Goal: Transaction & Acquisition: Subscribe to service/newsletter

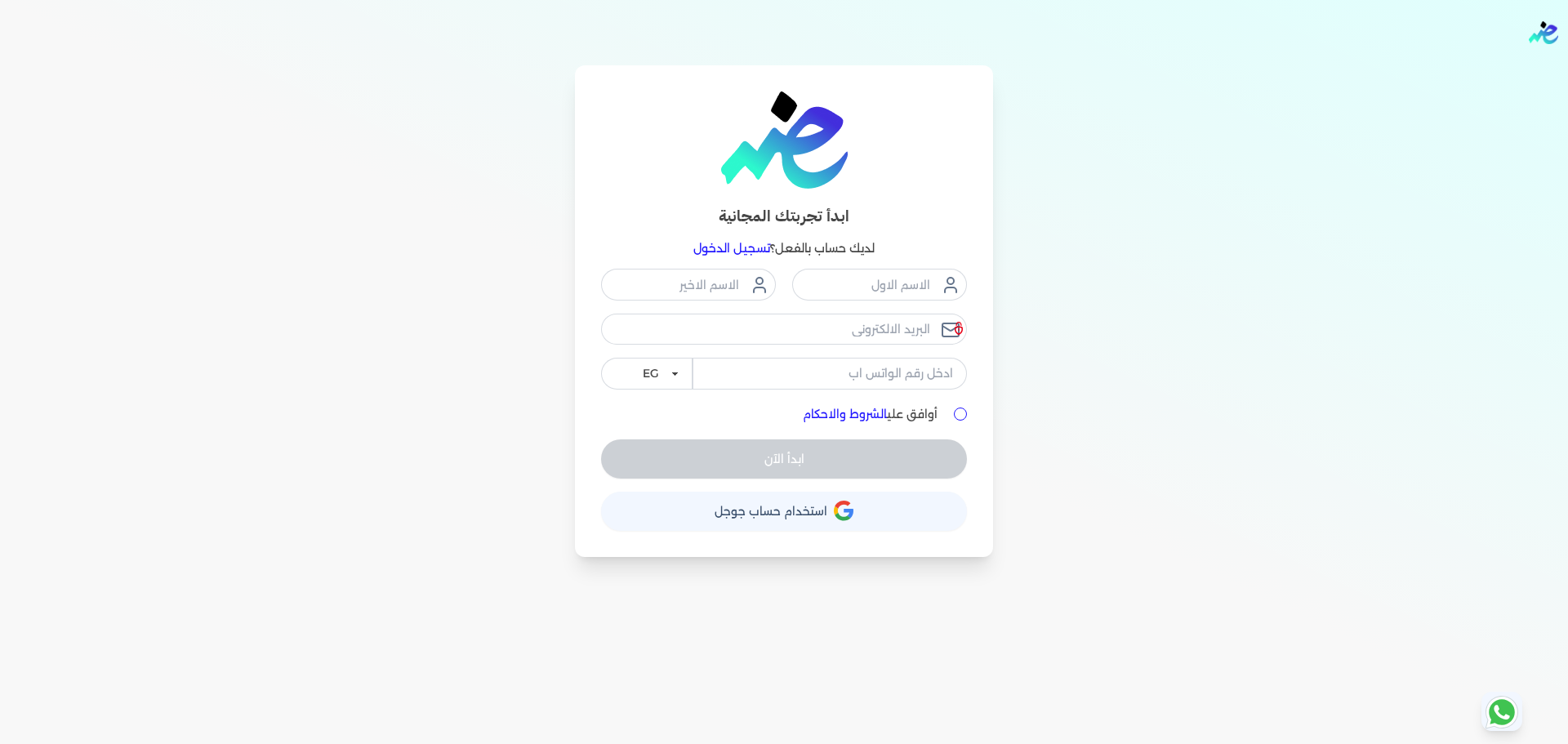
click at [735, 246] on link "تسجيل الدخول" at bounding box center [731, 248] width 77 height 14
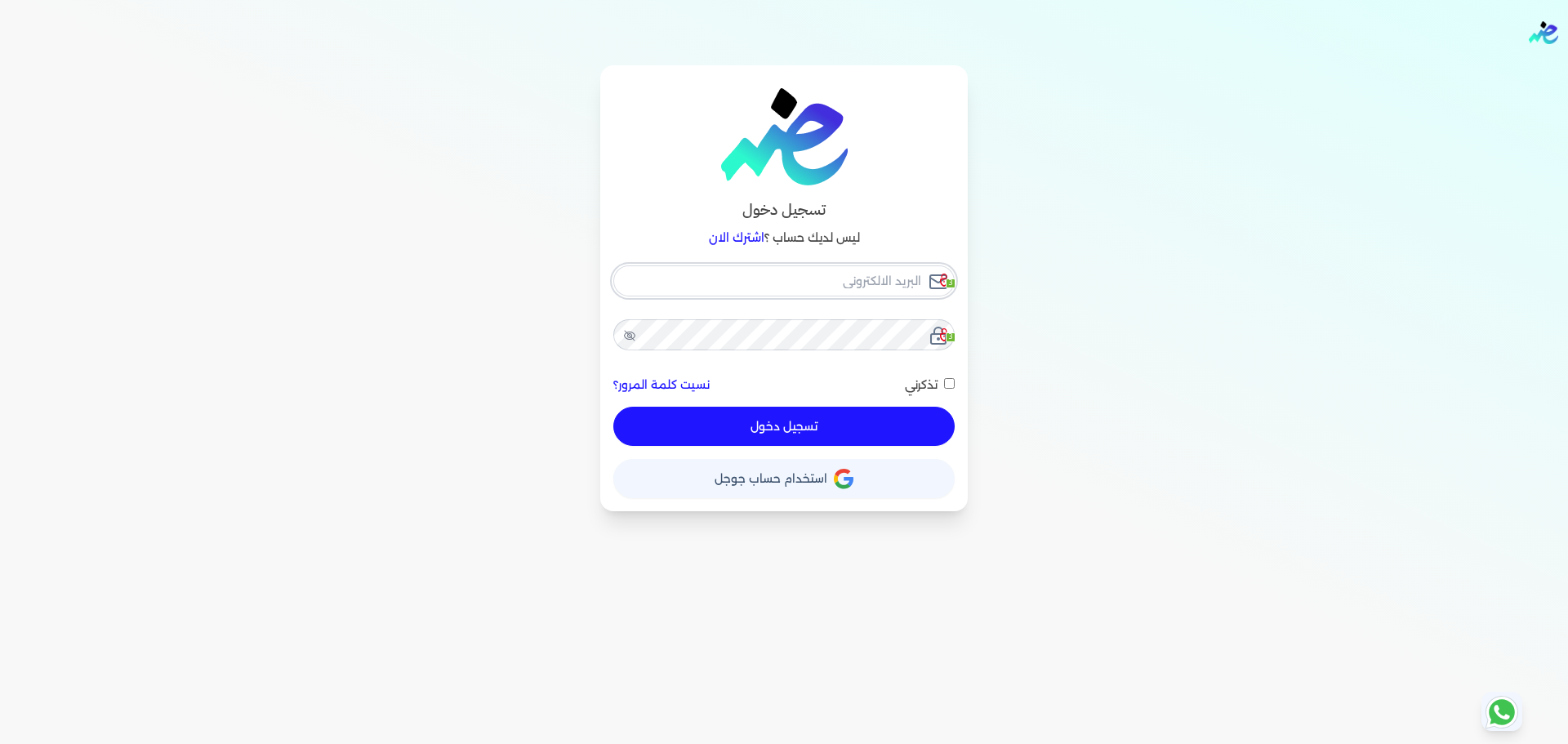
click at [886, 284] on input "email" at bounding box center [784, 281] width 341 height 31
checkbox input "false"
type input "seattleadvanced@gmail.com"
click at [859, 284] on input "seattleadvanced@gmail.com" at bounding box center [784, 281] width 341 height 31
checkbox input "false"
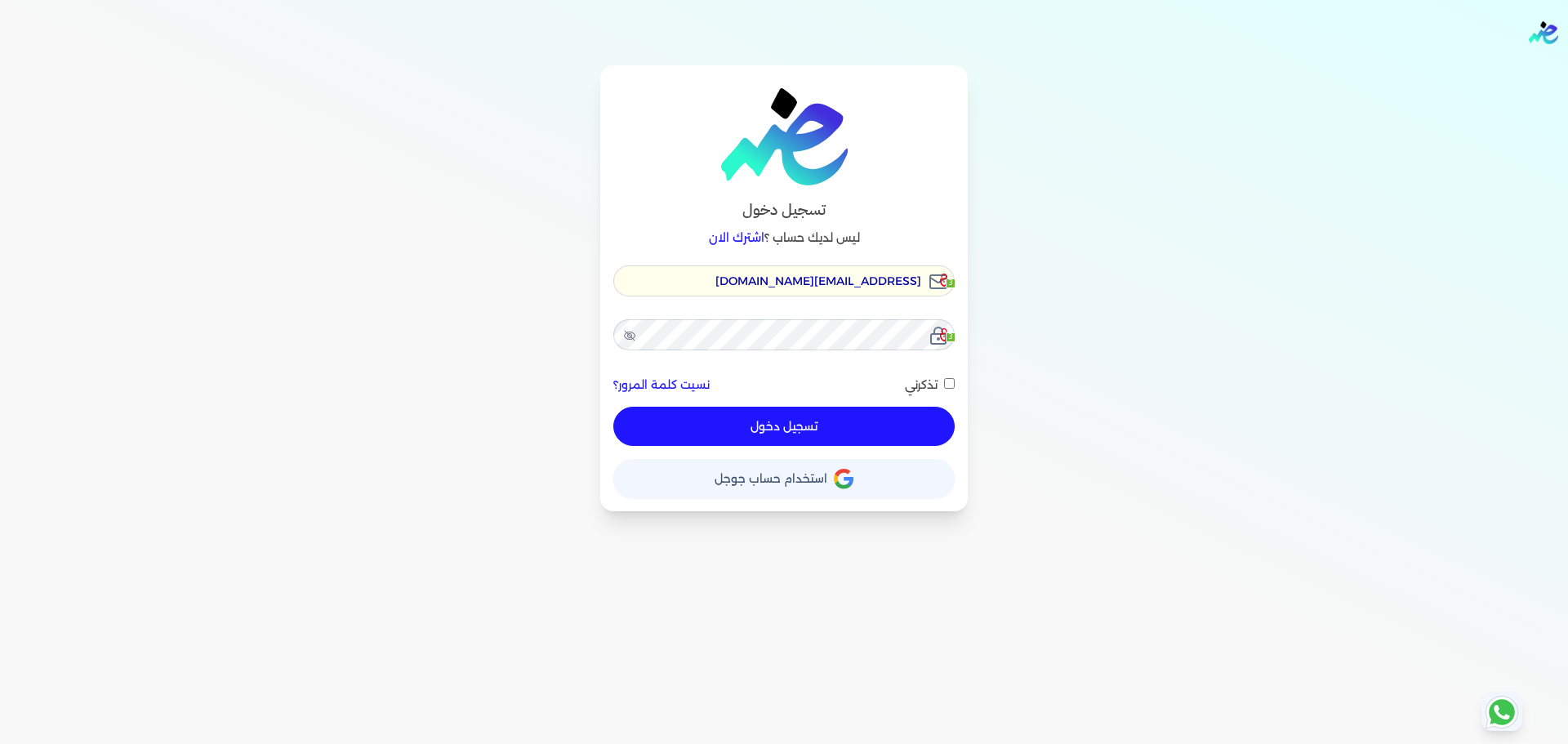
click at [859, 284] on input "seattleadvanced@gmail.com" at bounding box center [784, 281] width 341 height 31
checkbox input "false"
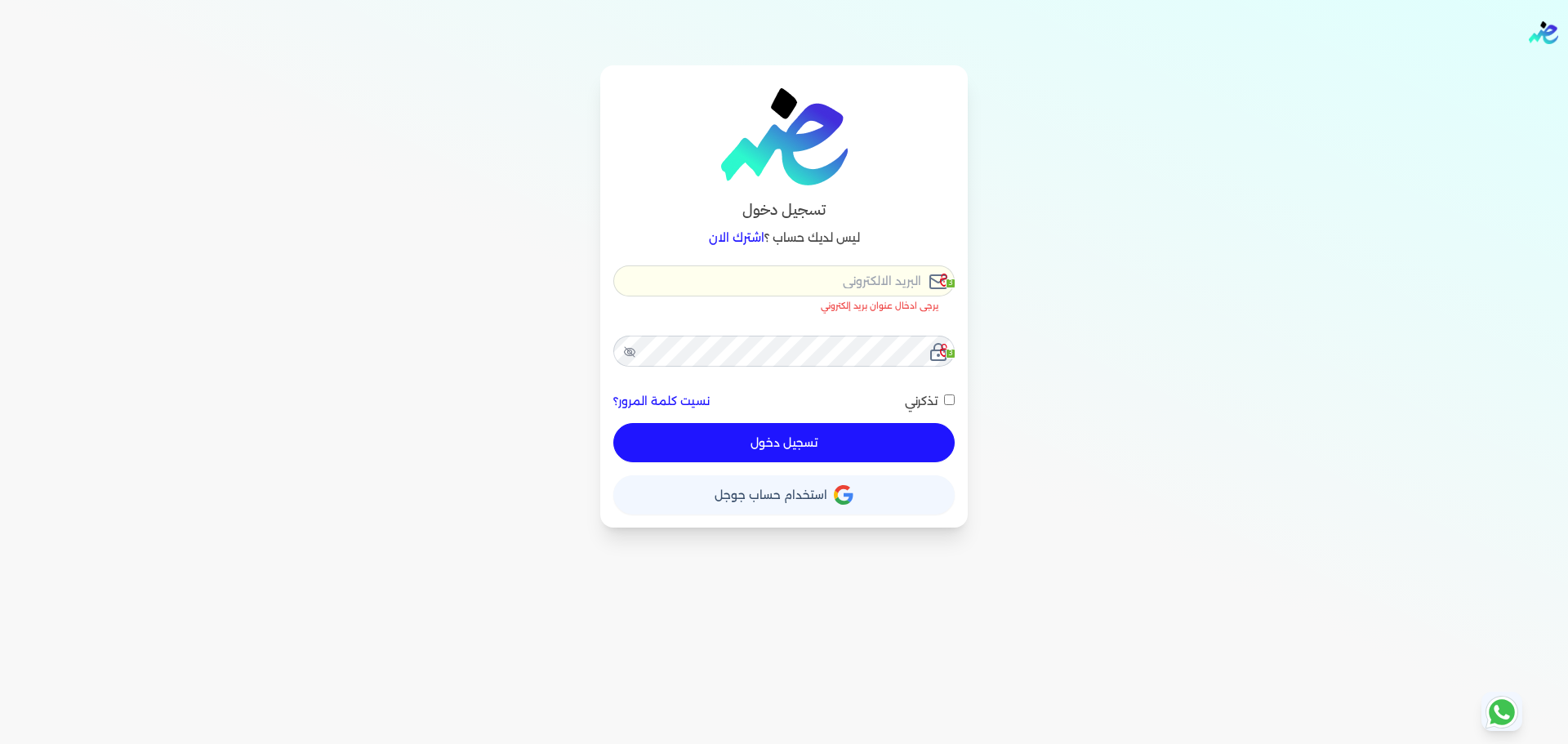
click at [859, 284] on input "email" at bounding box center [784, 281] width 341 height 31
checkbox input "false"
type input "[EMAIL_ADDRESS][DOMAIN_NAME]"
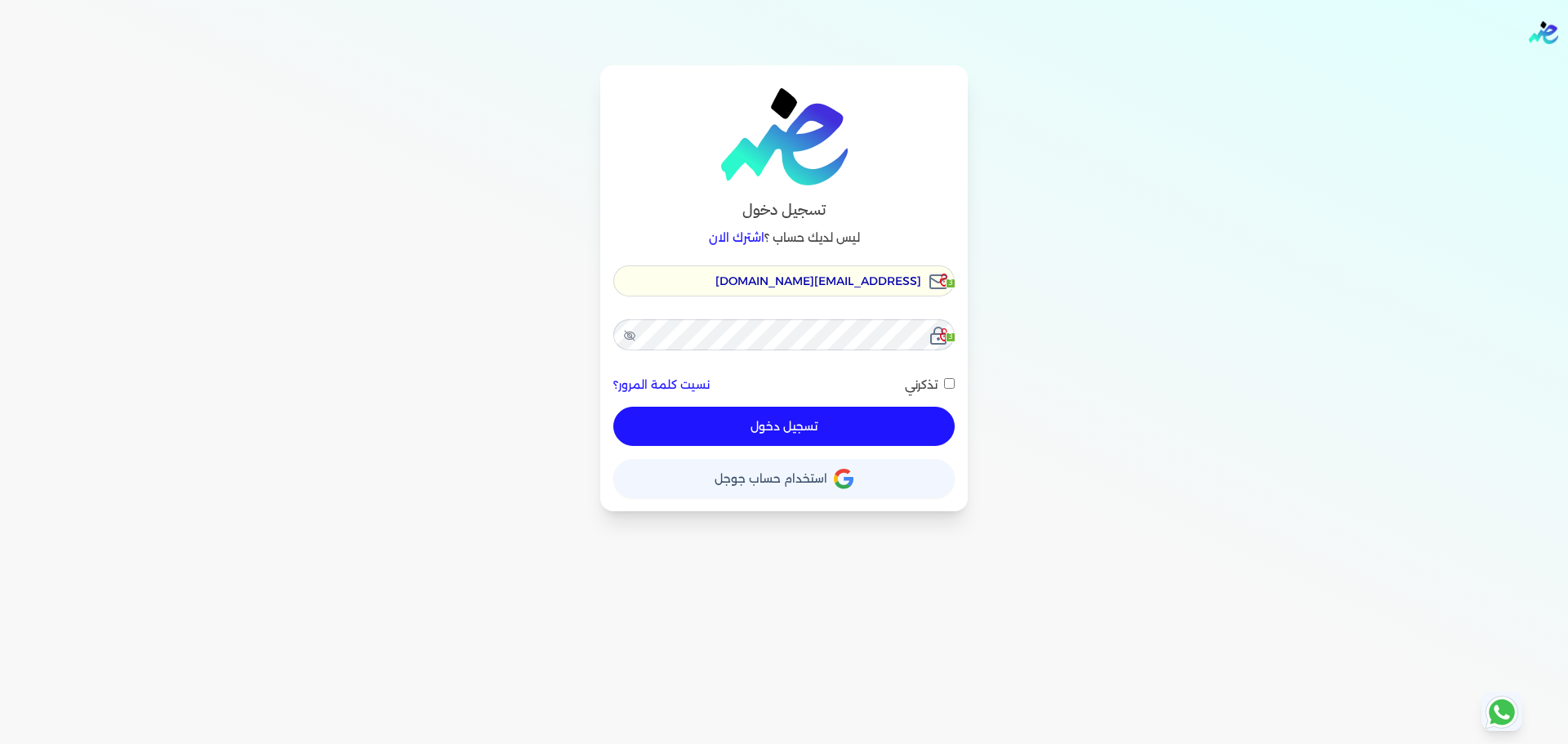
click at [819, 430] on button "تسجيل دخول" at bounding box center [784, 426] width 341 height 39
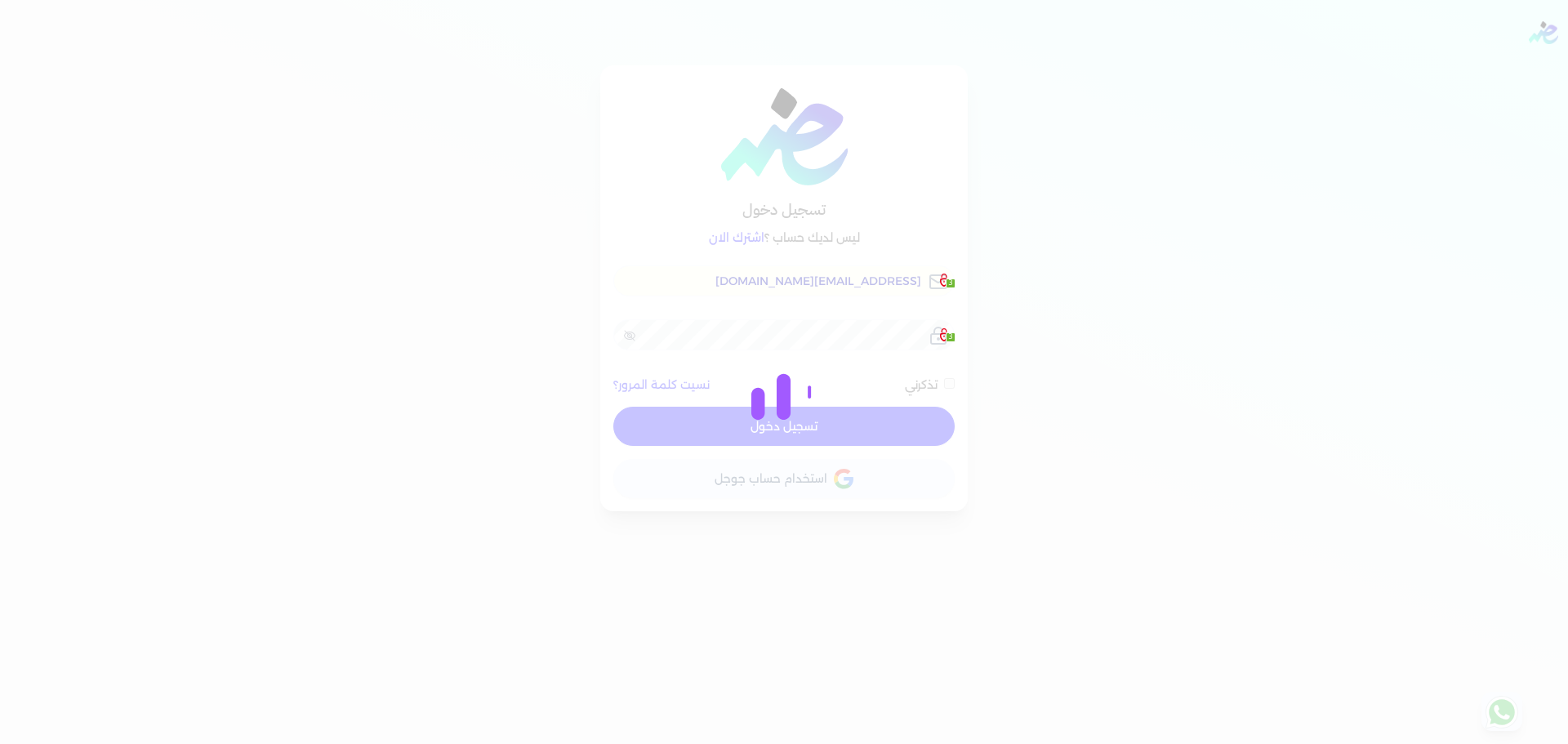
checkbox input "false"
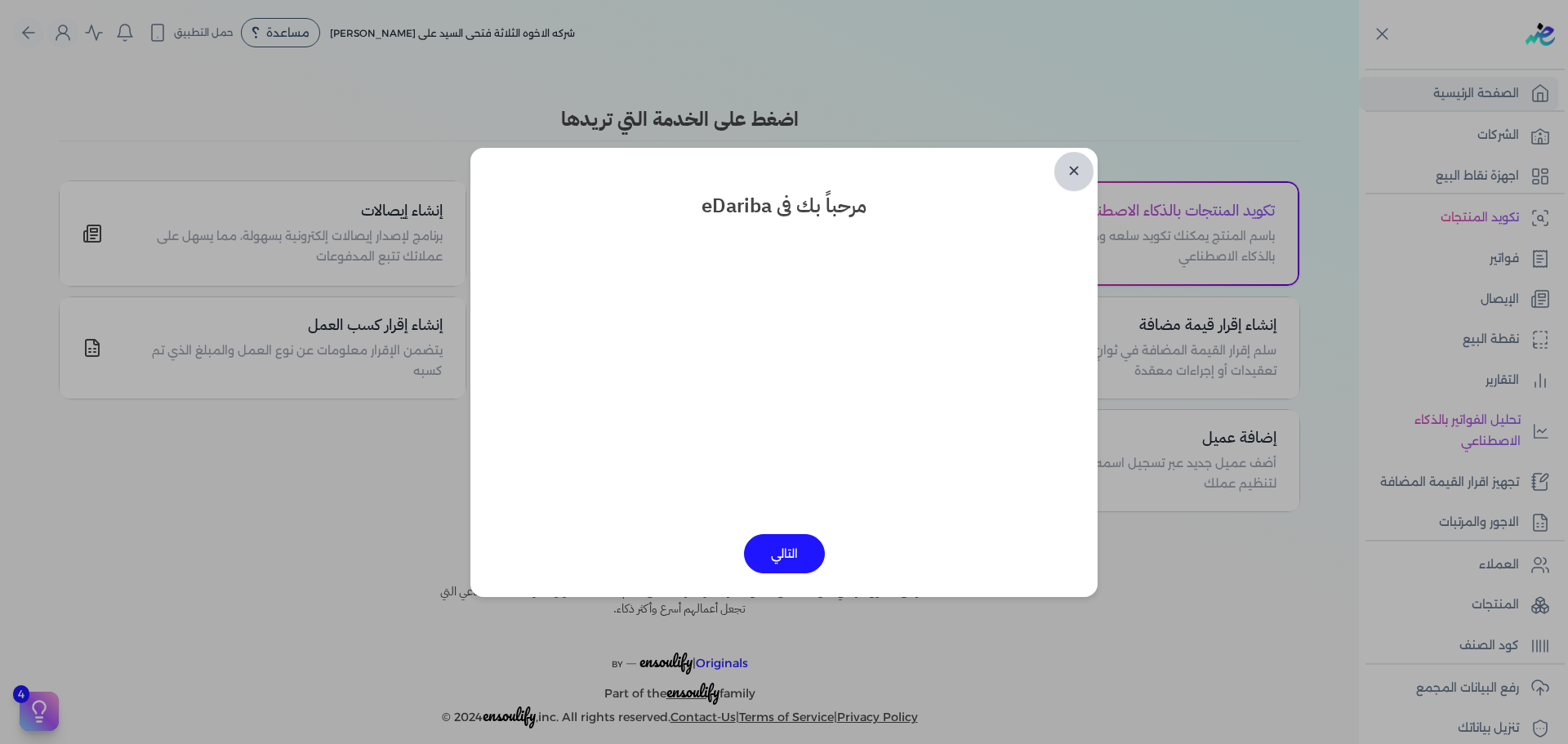
click at [1072, 166] on link "✕" at bounding box center [1074, 171] width 39 height 39
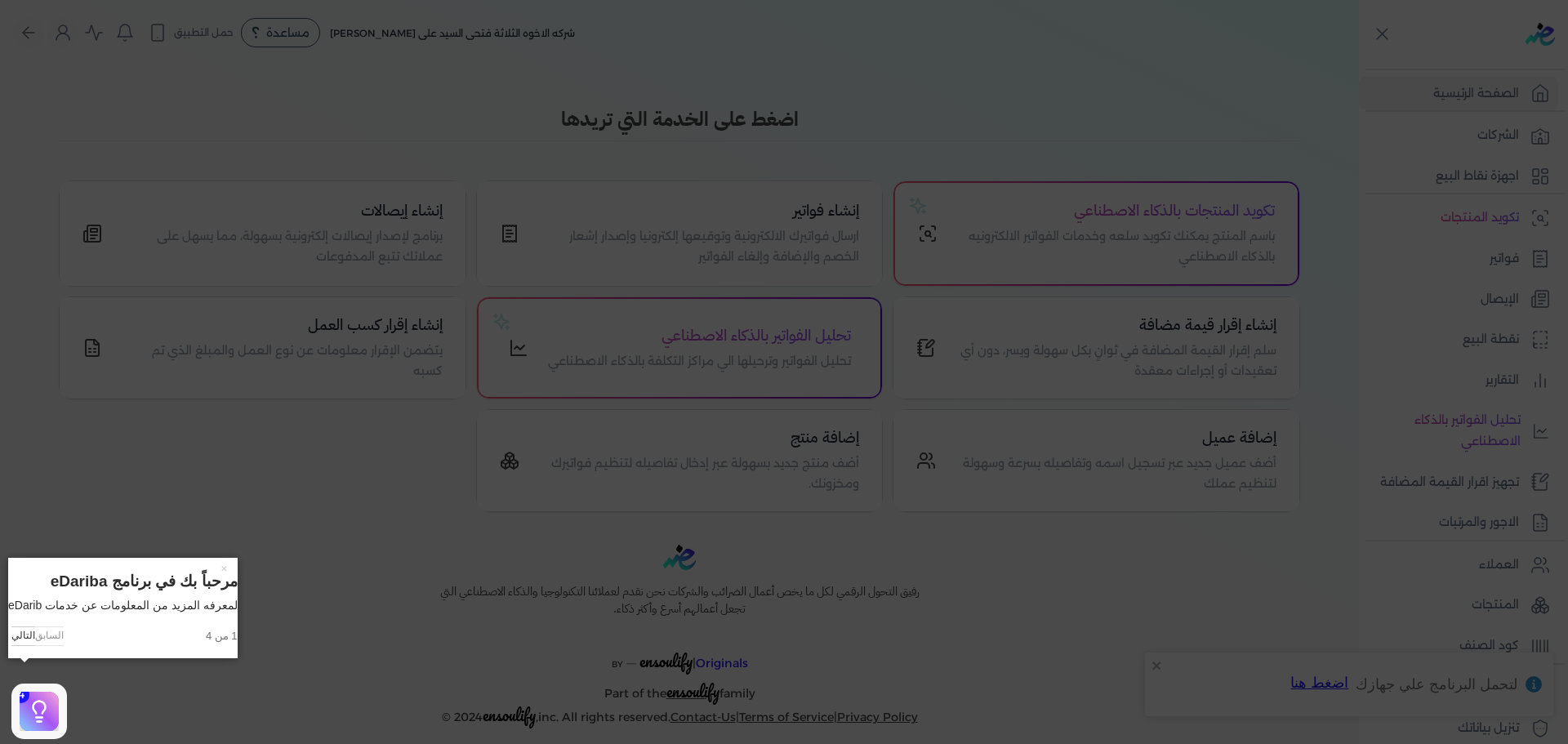
click at [1152, 109] on icon at bounding box center [784, 372] width 1568 height 744
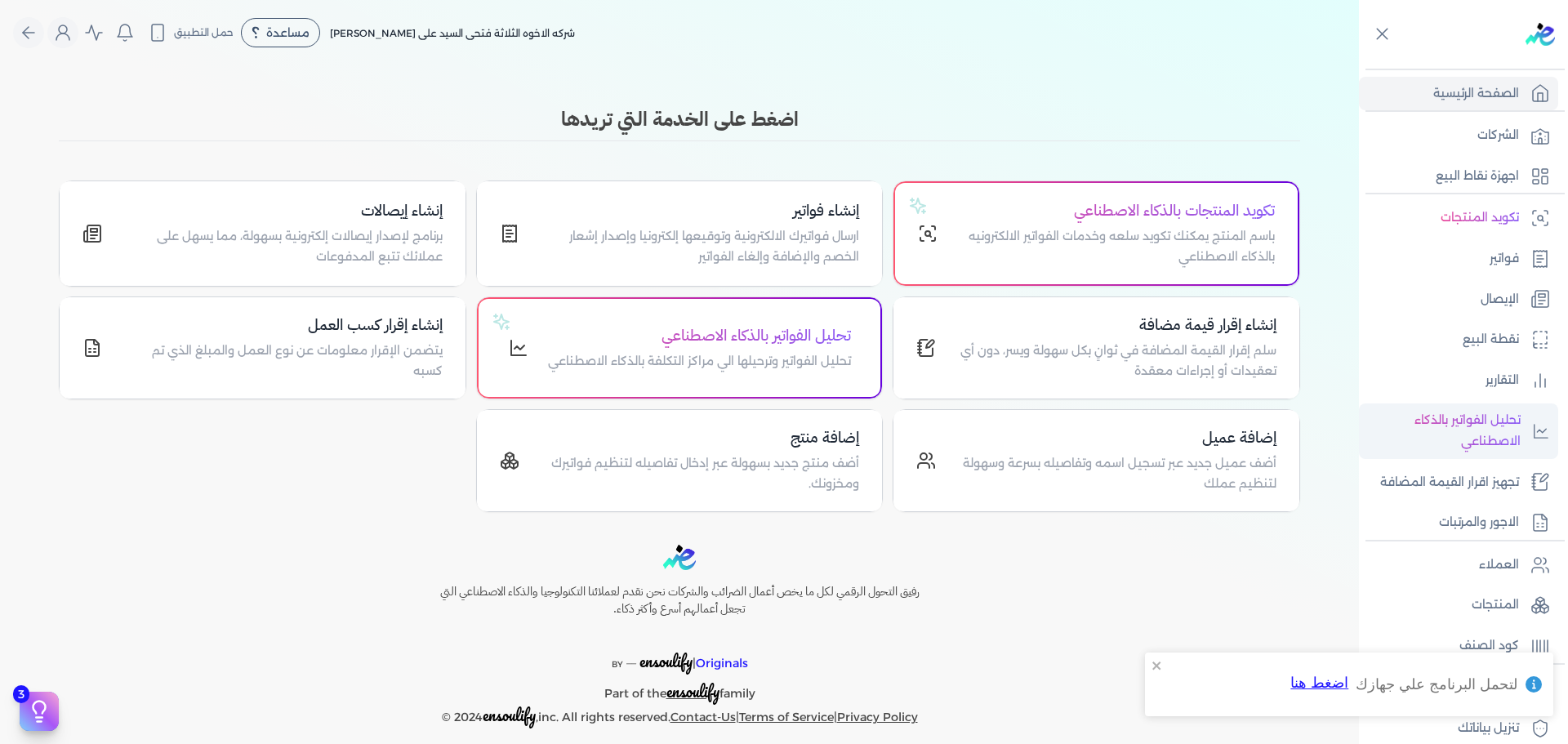
scroll to position [138, 0]
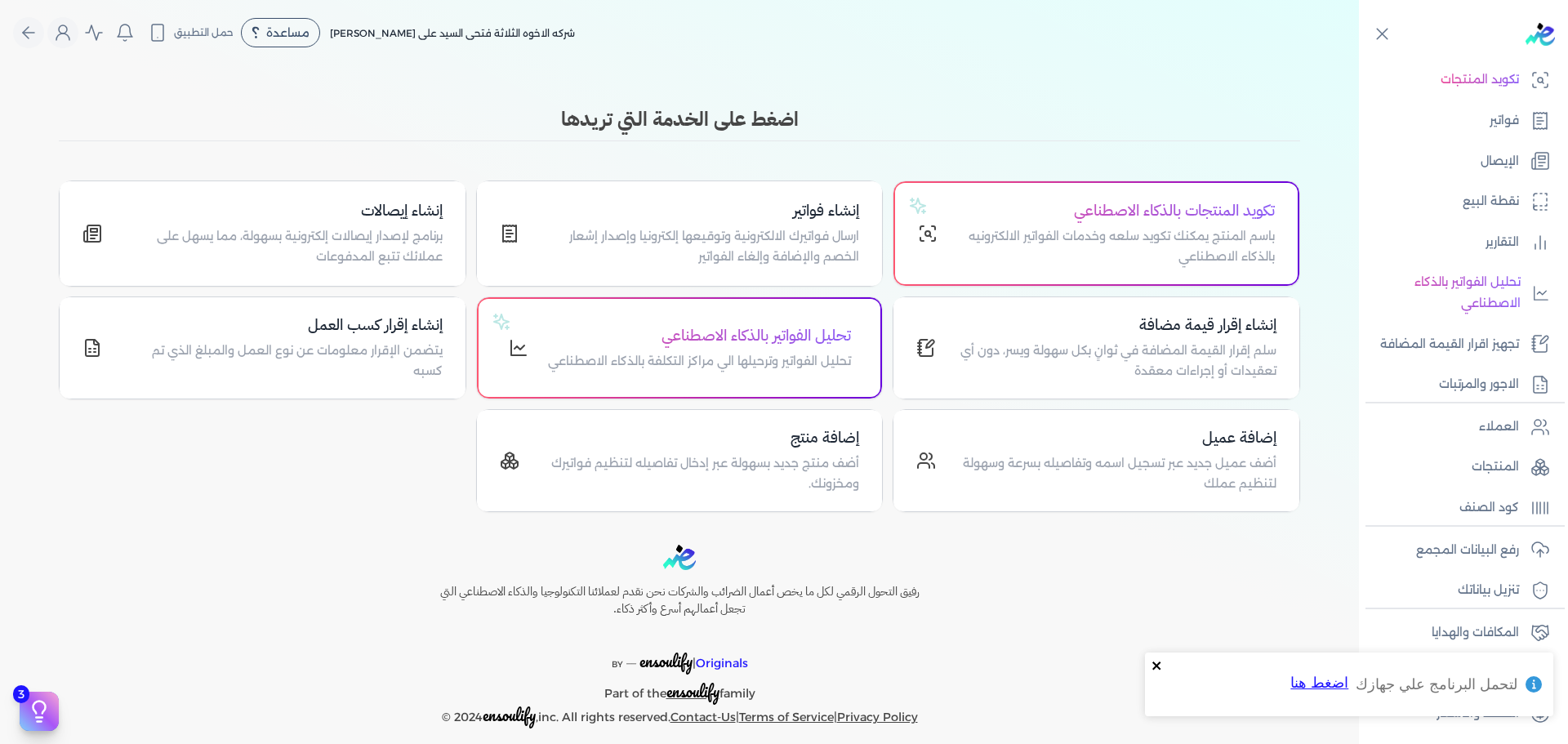
click at [1156, 660] on icon "close" at bounding box center [1157, 665] width 11 height 13
click at [1489, 711] on p "الخطط والأسعار" at bounding box center [1477, 713] width 82 height 21
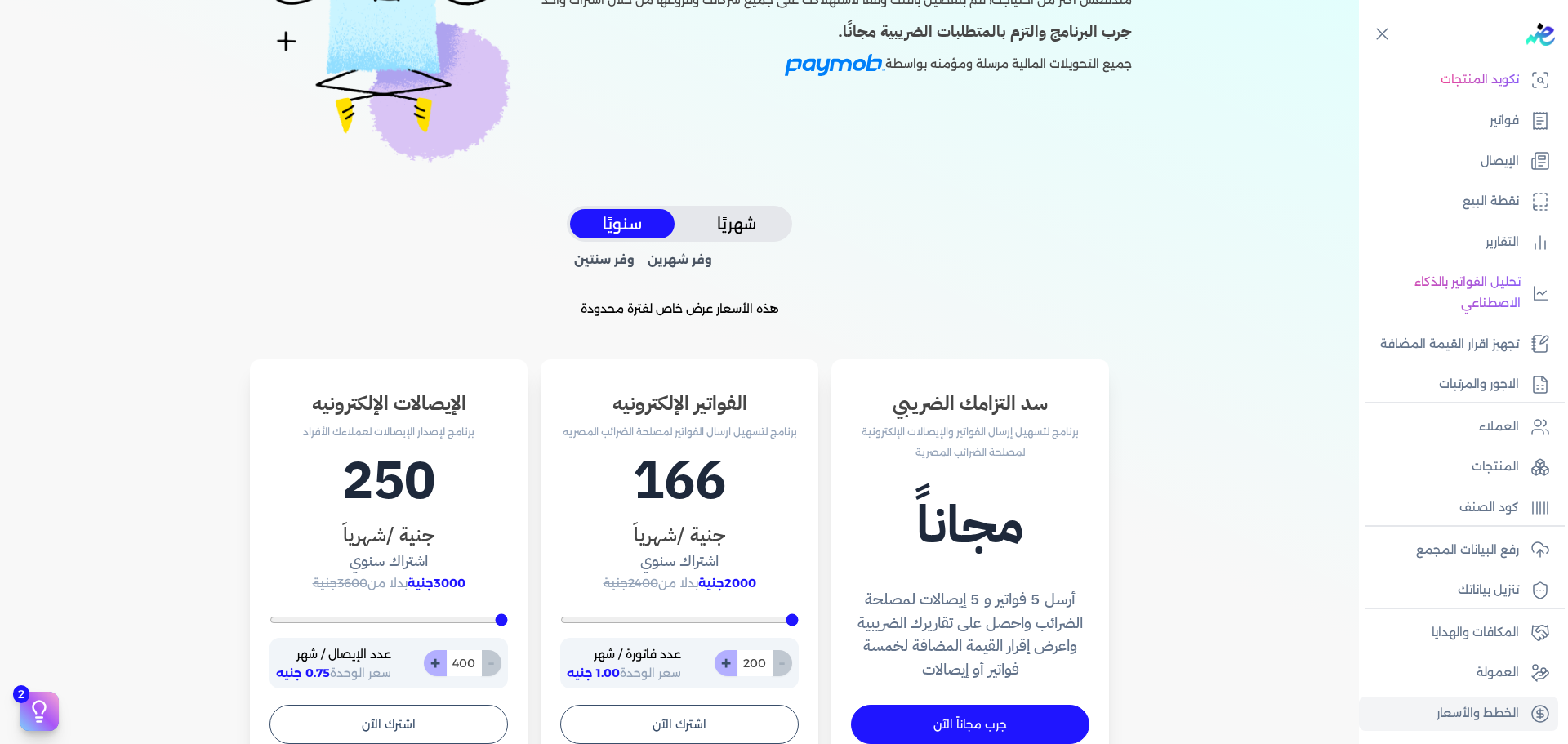
scroll to position [60, 0]
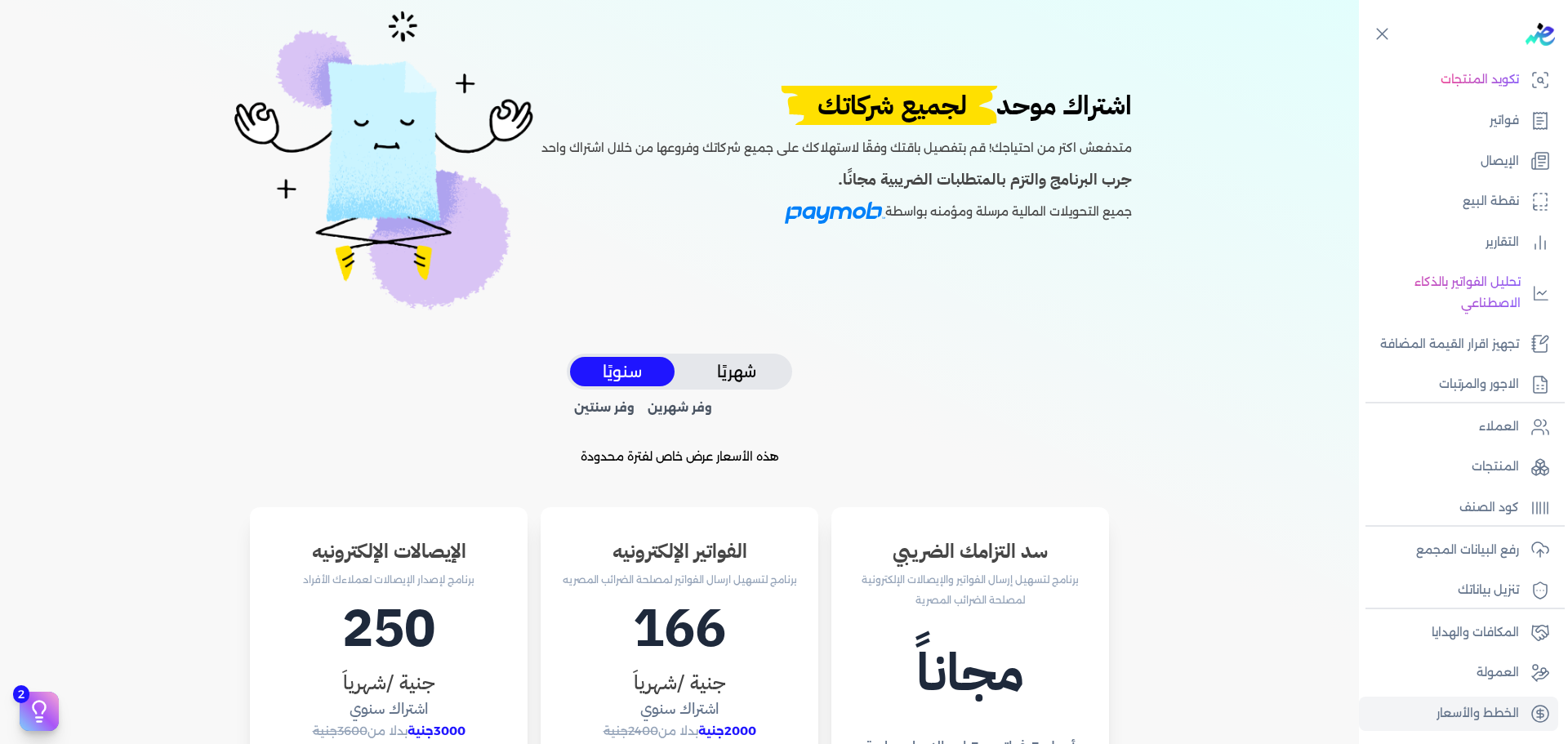
click at [405, 394] on div "اشتراك موحد لجميع شركاتك متدفعش اكتر من احتياجك! قم بتفصيل باقتك وفقًا لاستهلاك…" at bounding box center [679, 708] width 1254 height 1405
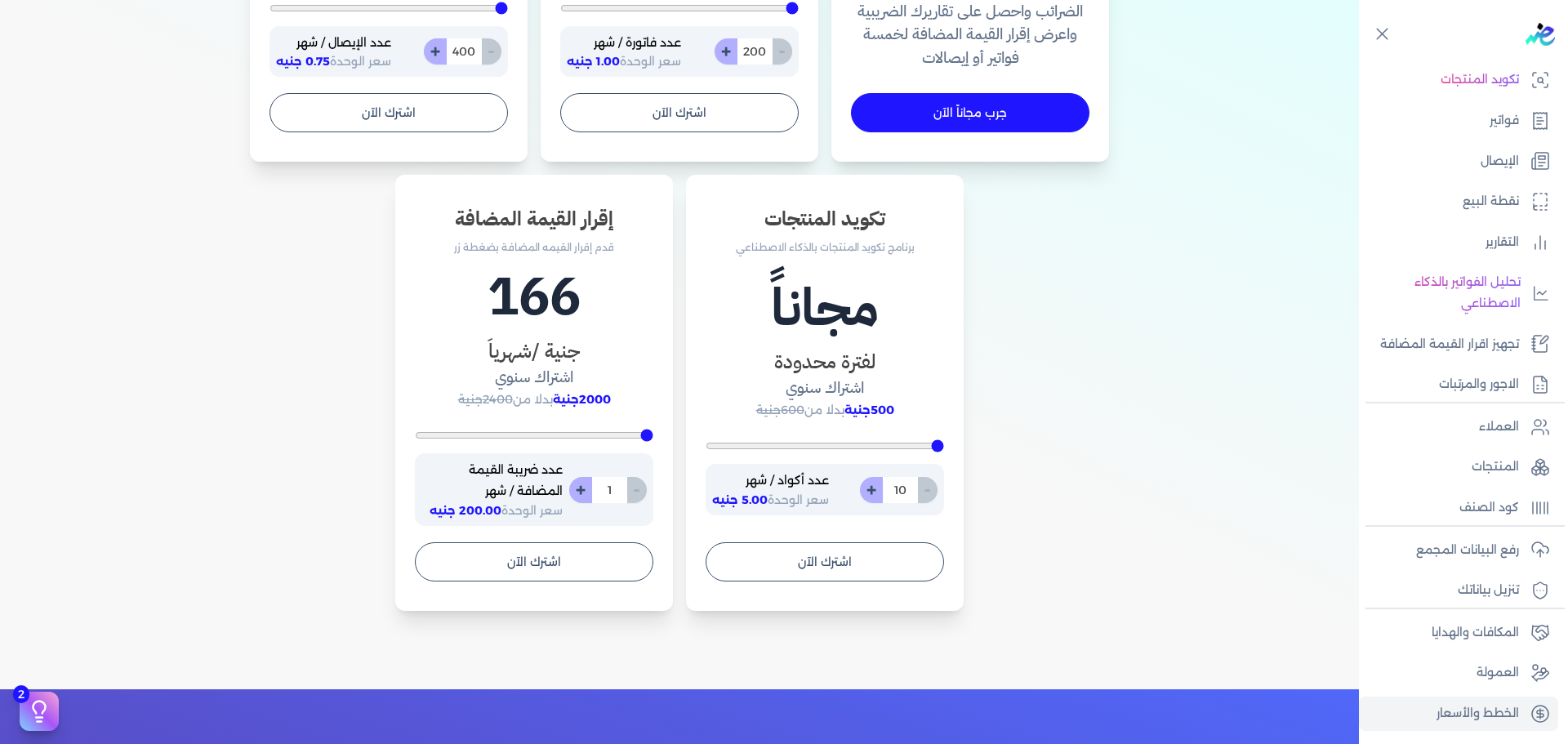
scroll to position [820, 0]
type input "33"
type input "35"
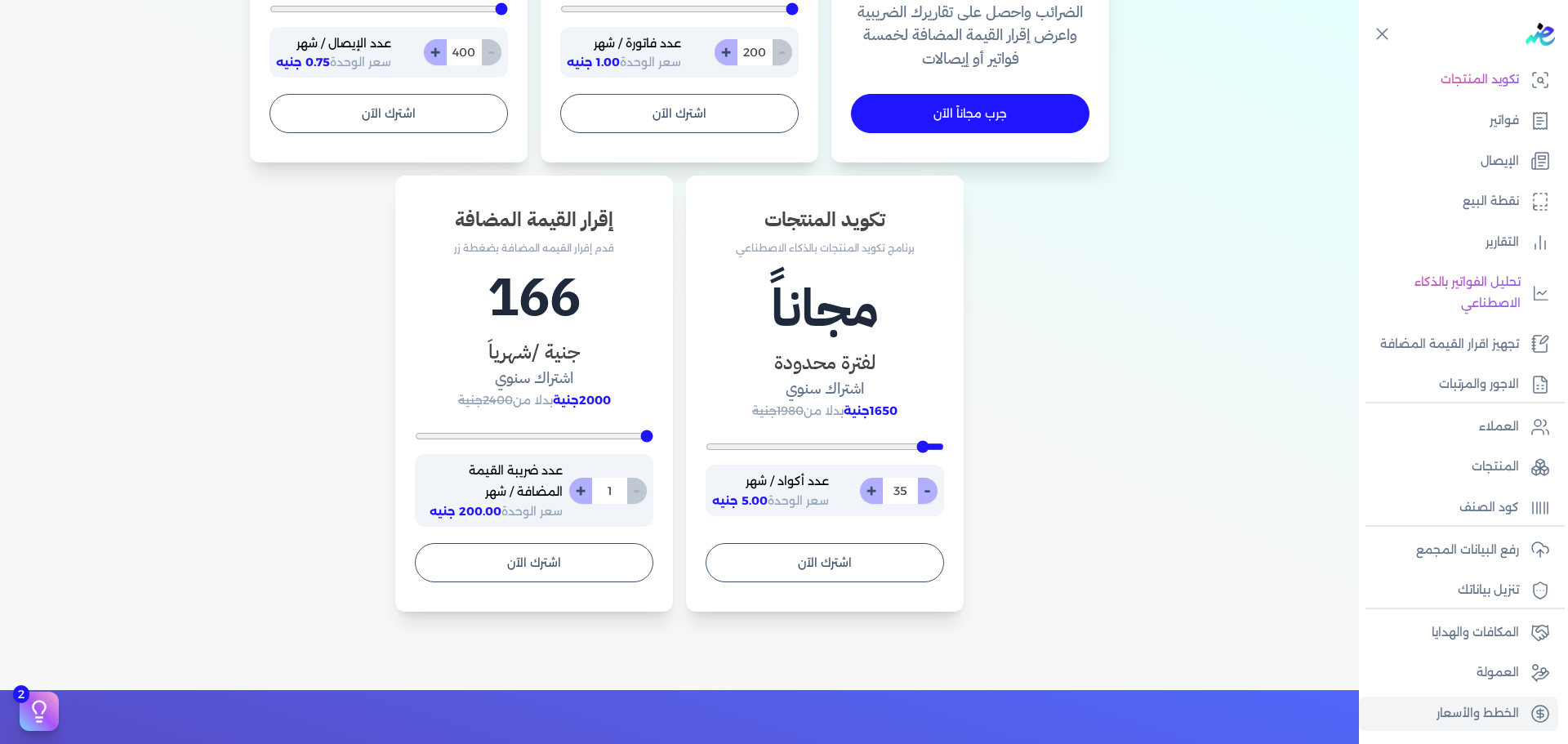
type input "58"
type input "76"
type input "85"
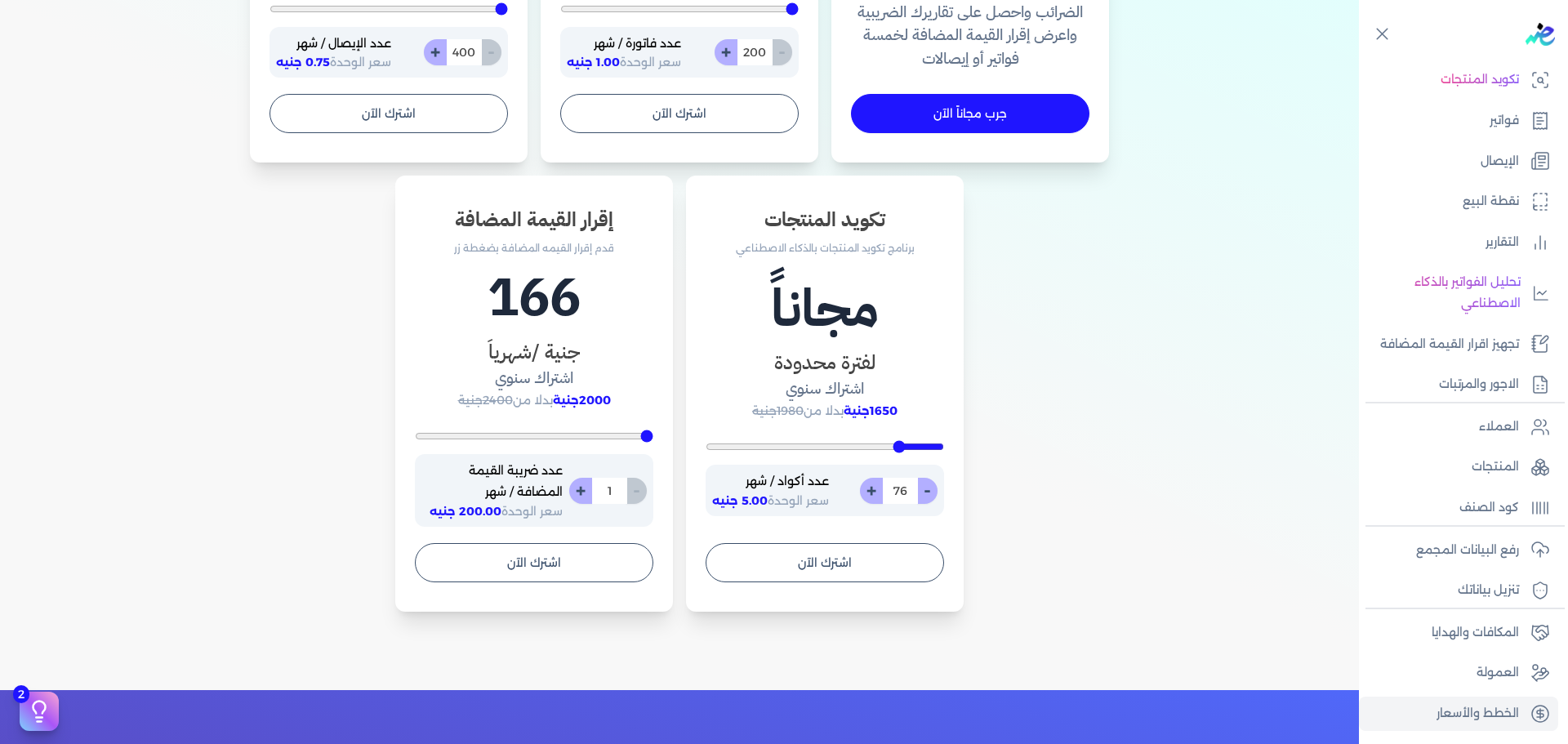
type input "85"
type input "146"
type input "154"
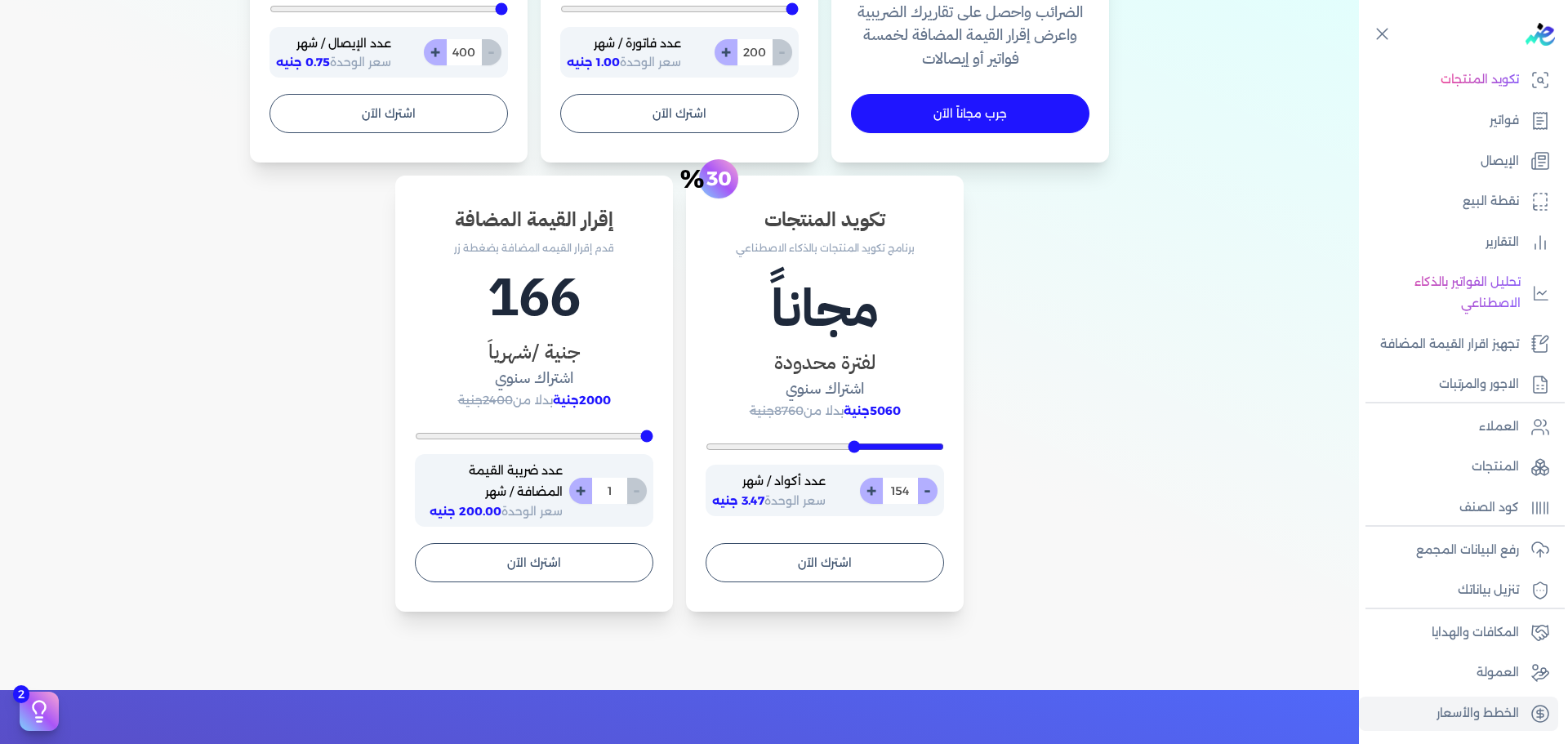
type input "213"
type input "219"
type input "225"
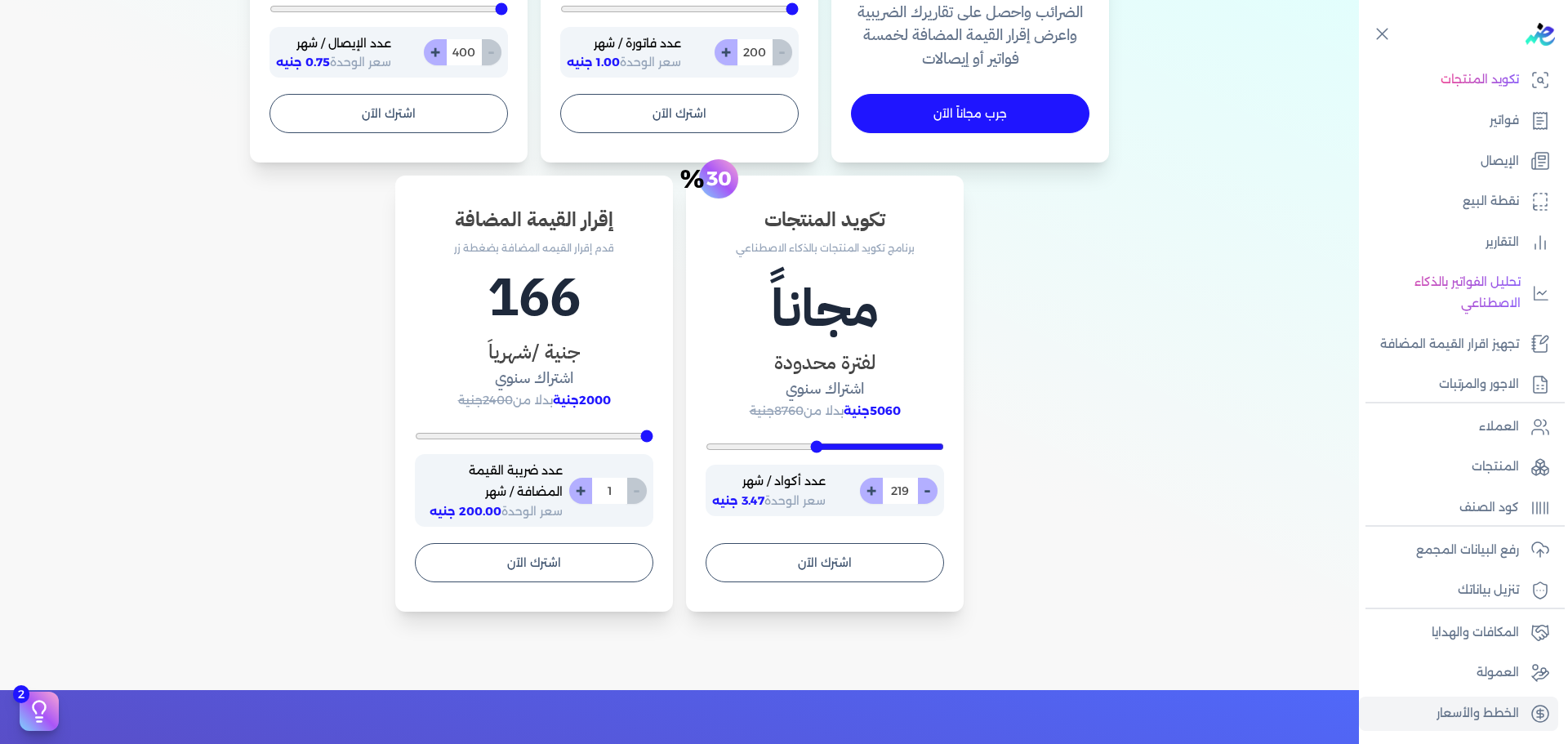
type input "225"
type input "237"
type input "254"
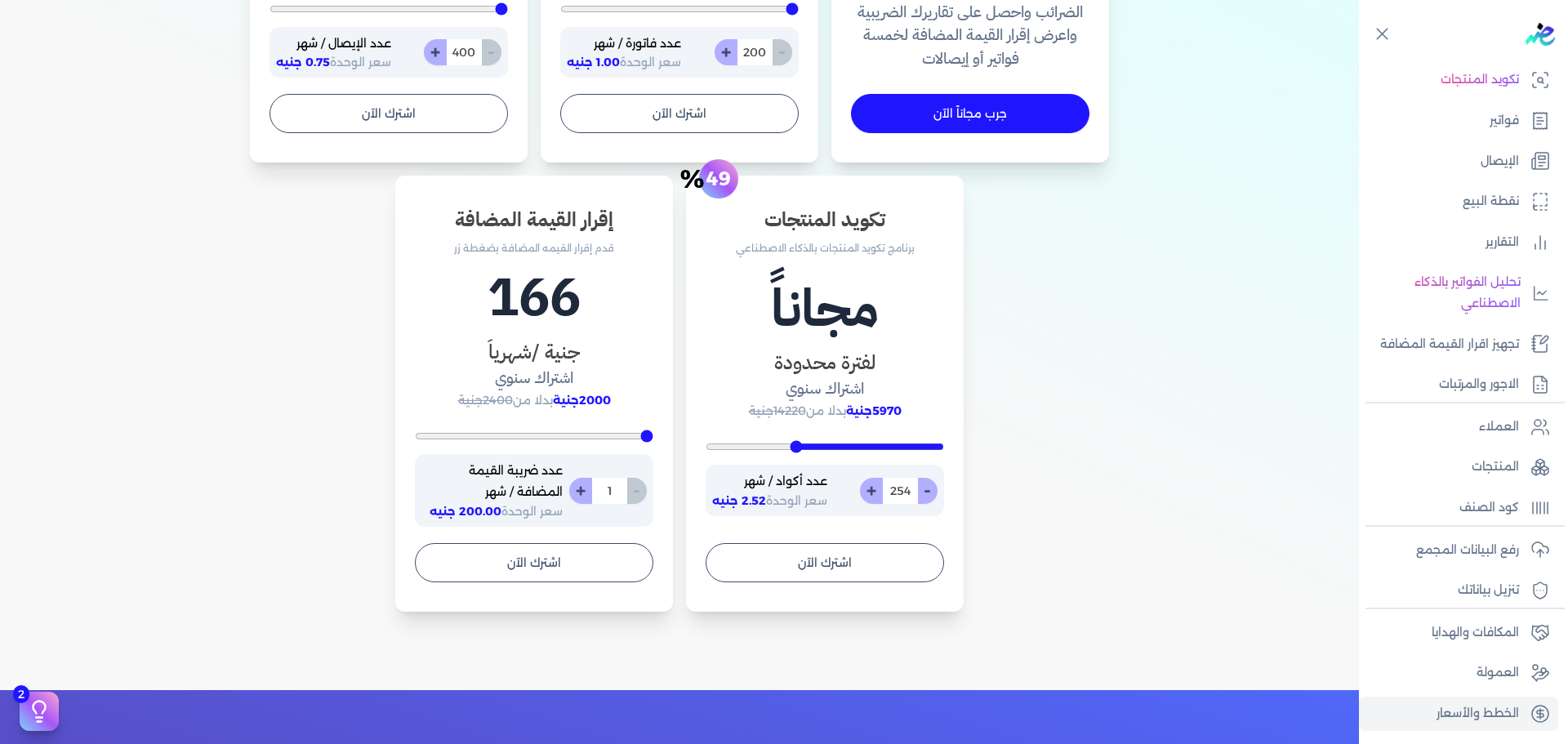
type input "262"
type input "301"
type input "308"
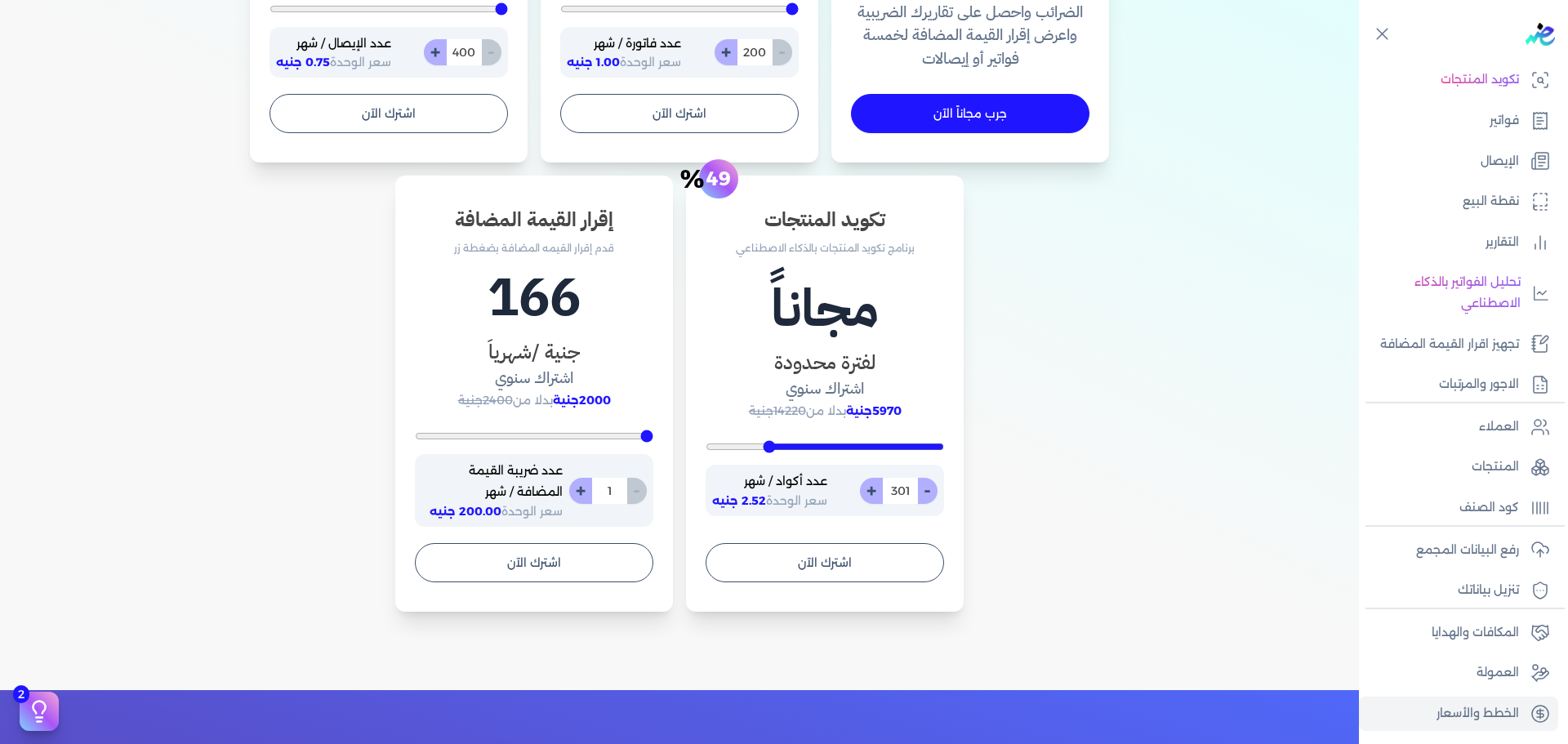
type input "308"
type input "318"
type input "342"
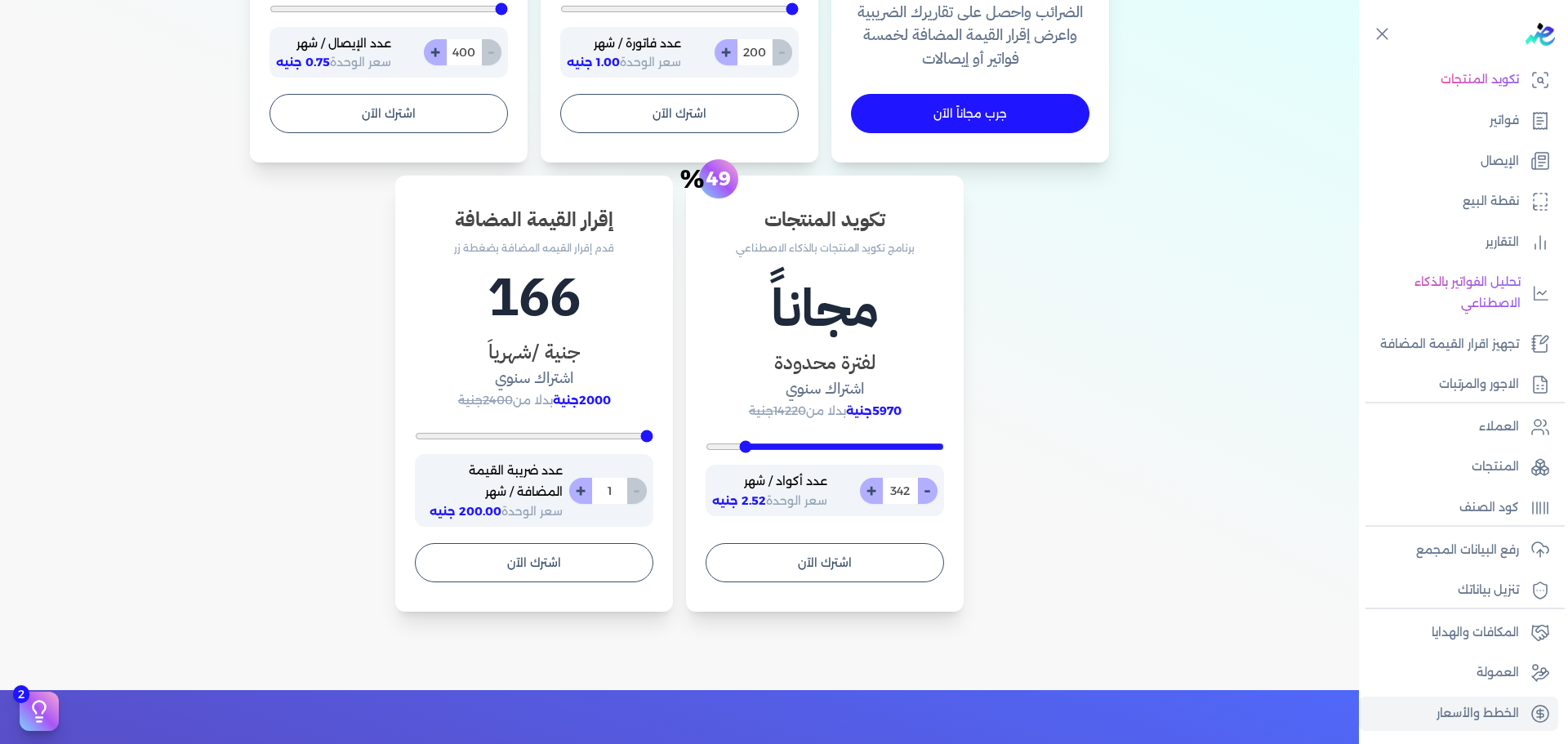
type input "366"
type input "368"
type input "369"
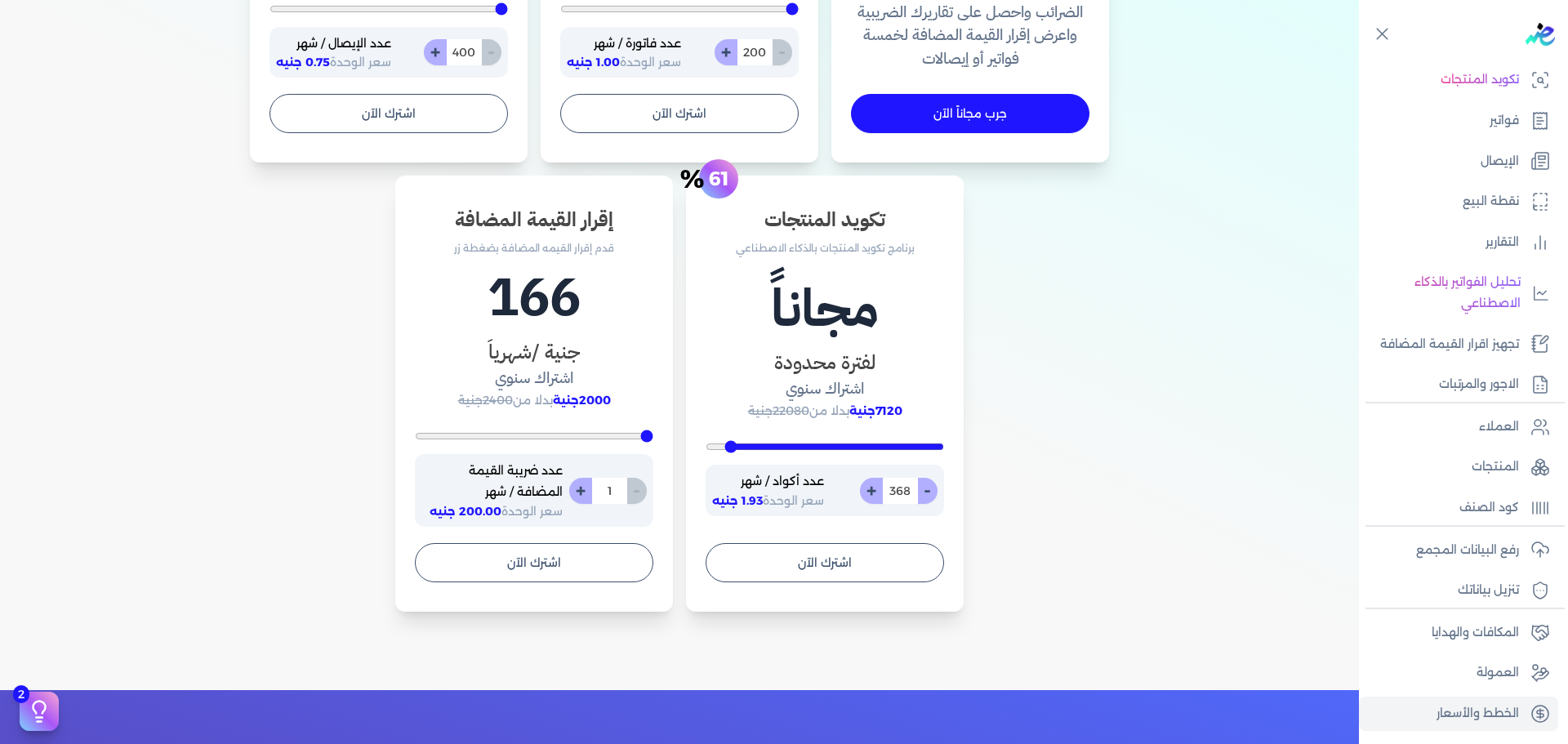
type input "369"
type input "370"
type input "254"
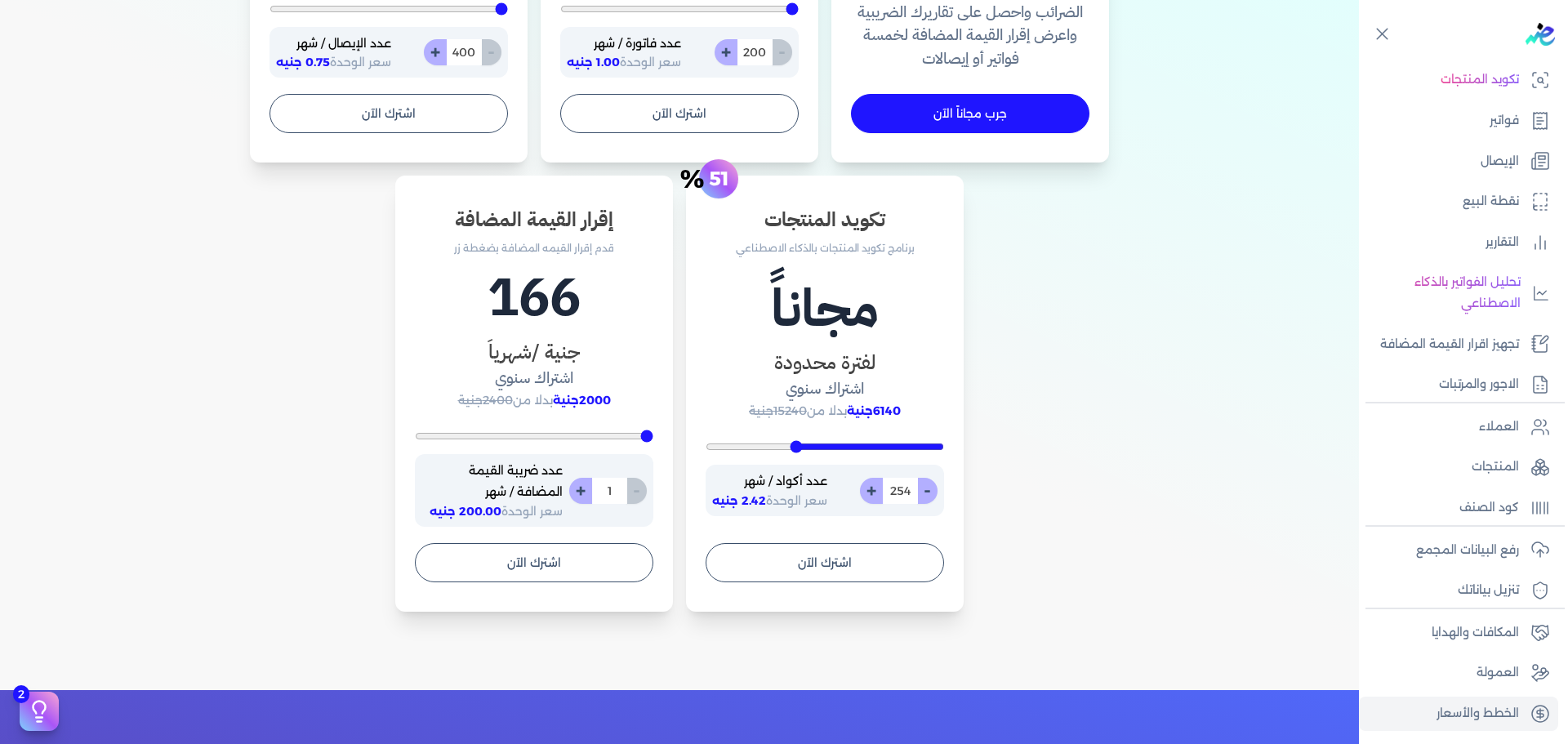
type input "229"
type input "205"
type input "168"
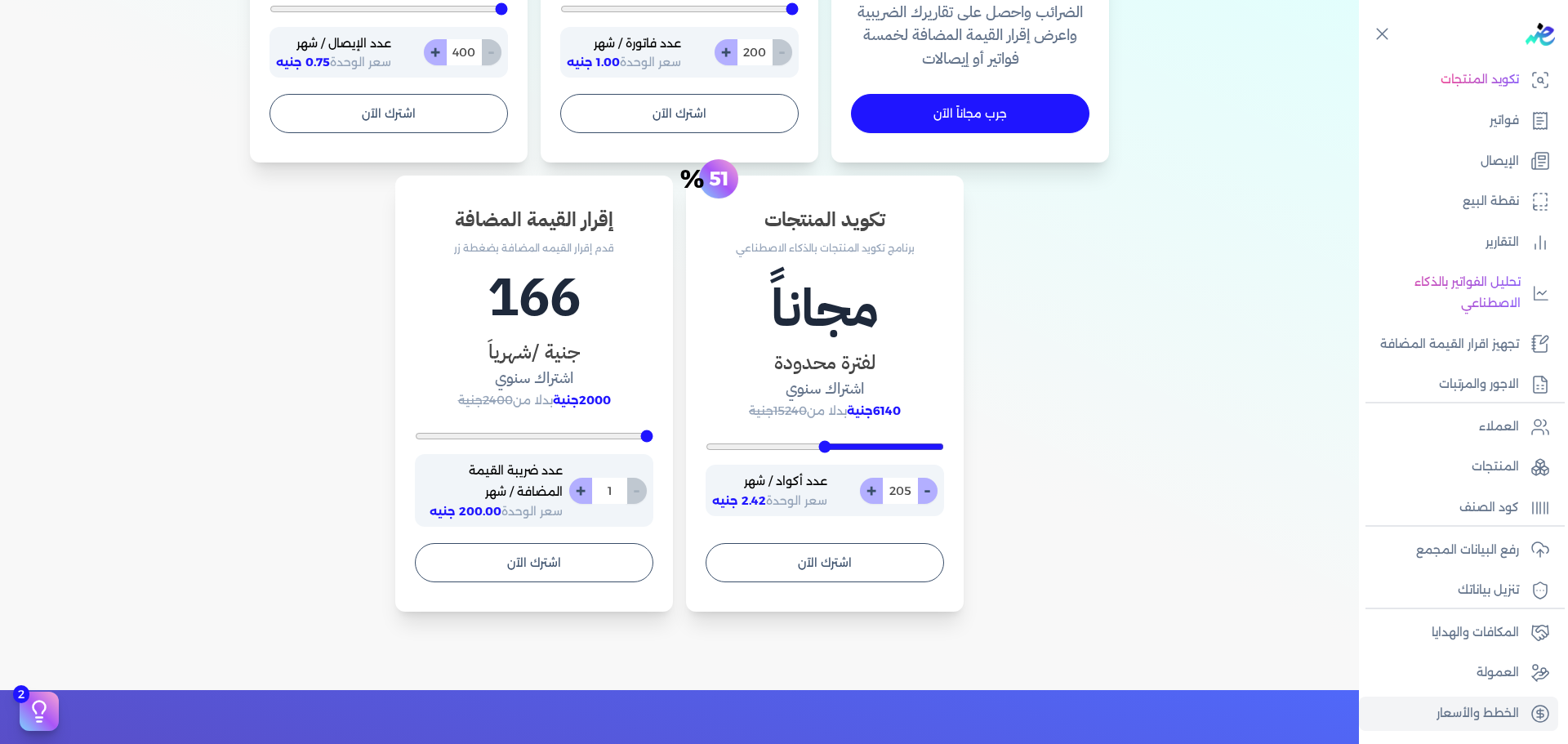
type input "168"
type input "123"
type input "20"
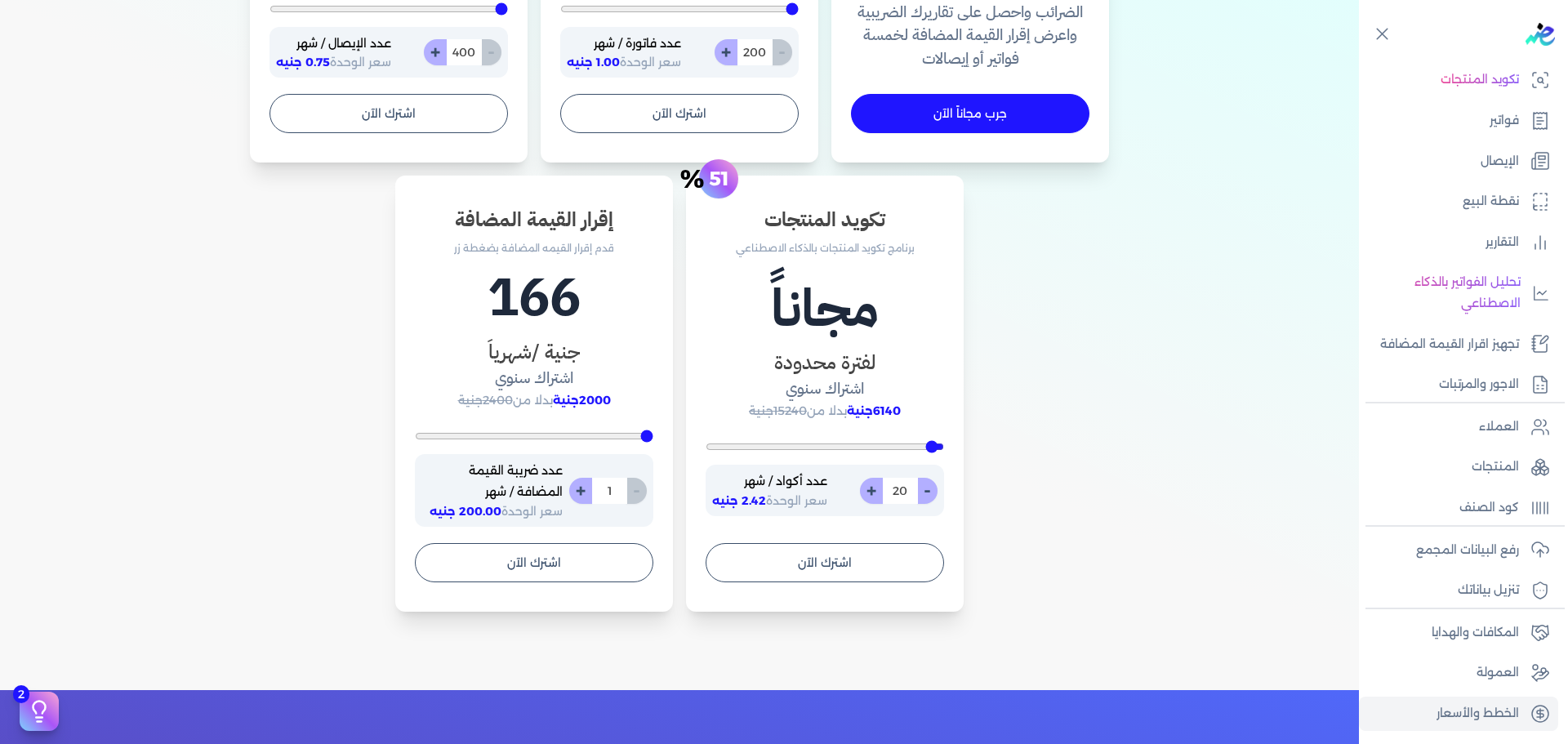
type input "10"
drag, startPoint x: 928, startPoint y: 441, endPoint x: 1152, endPoint y: 419, distance: 225.1
click at [944, 444] on input "range" at bounding box center [824, 447] width 238 height 7
click at [1152, 419] on div "سد التزامك الضريبي برنامج لتسهيل إرسال الفواتير والإيصالات الإلكترونية لمصلحة ا…" at bounding box center [679, 180] width 1045 height 864
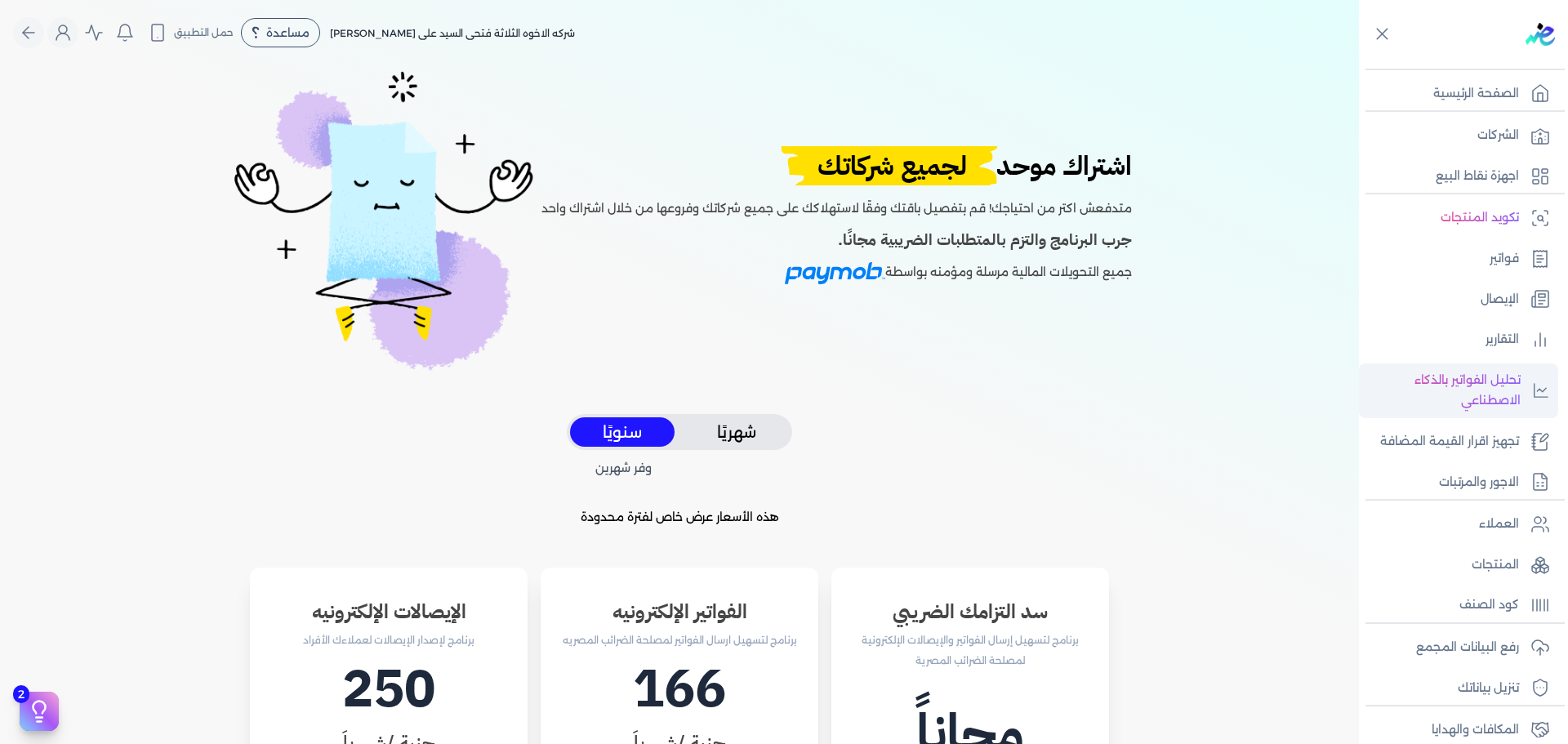
scroll to position [98, 0]
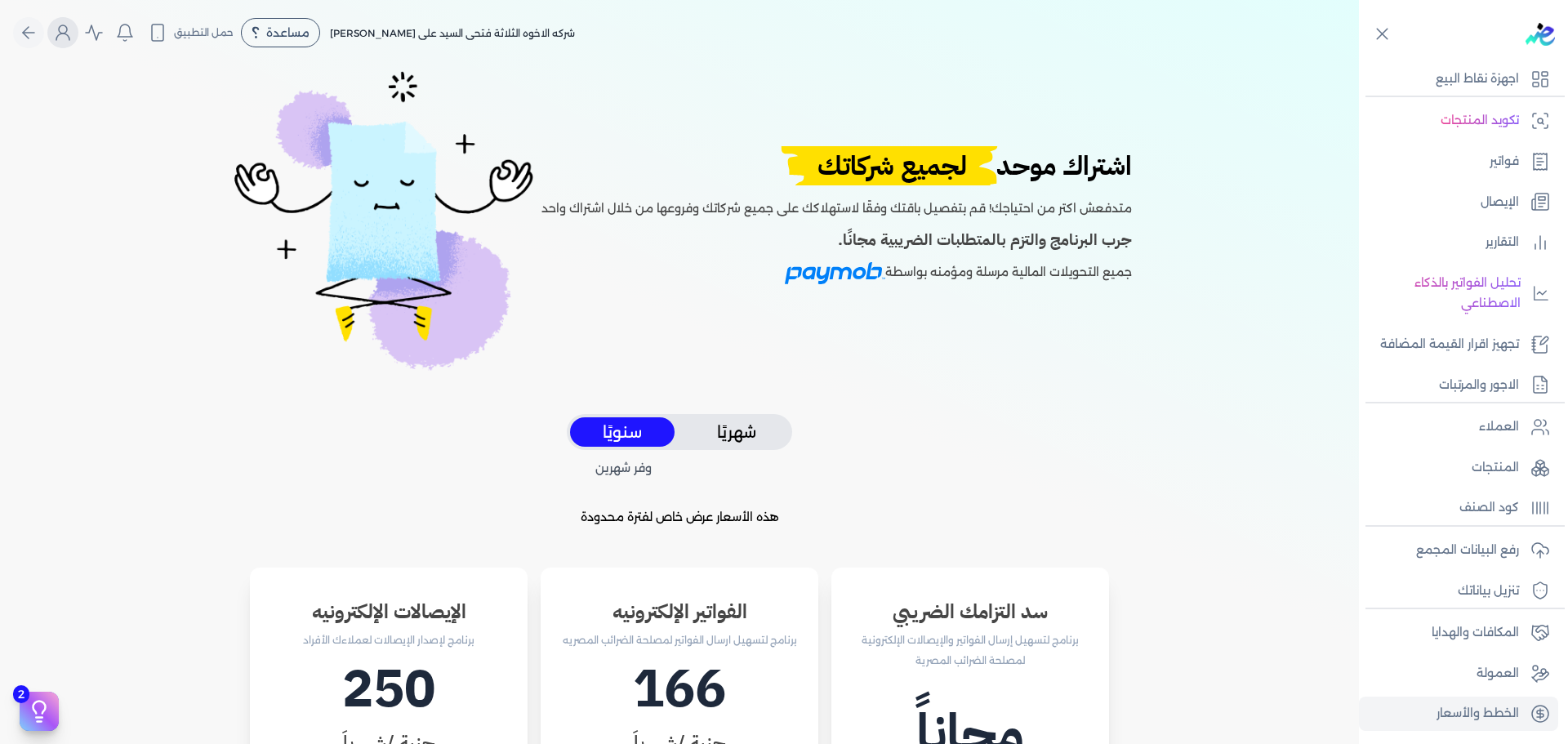
click at [70, 36] on icon "Global" at bounding box center [63, 32] width 20 height 20
click at [230, 148] on icon "Global" at bounding box center [239, 140] width 20 height 20
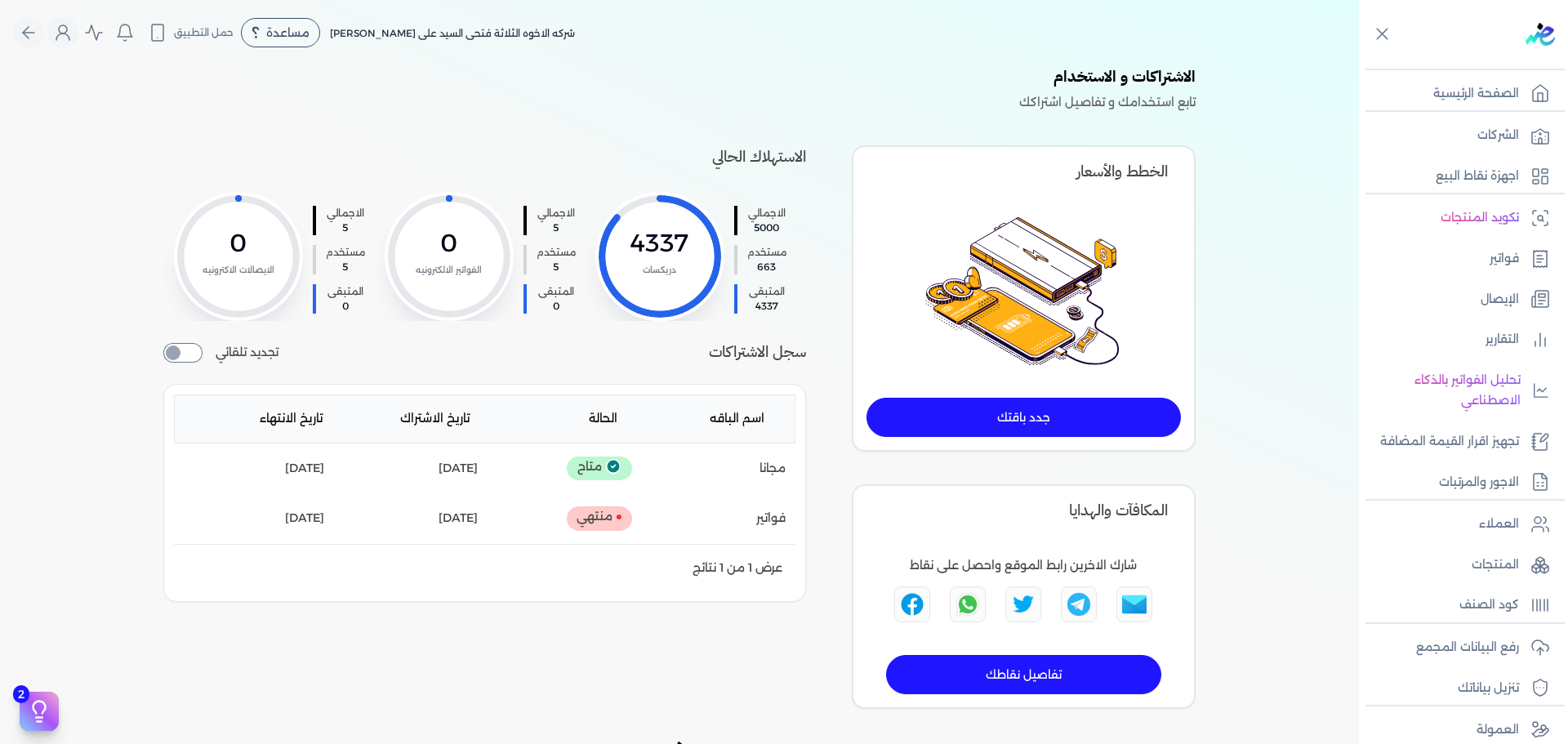
click at [1013, 436] on link "جدد باقتك" at bounding box center [1024, 417] width 315 height 39
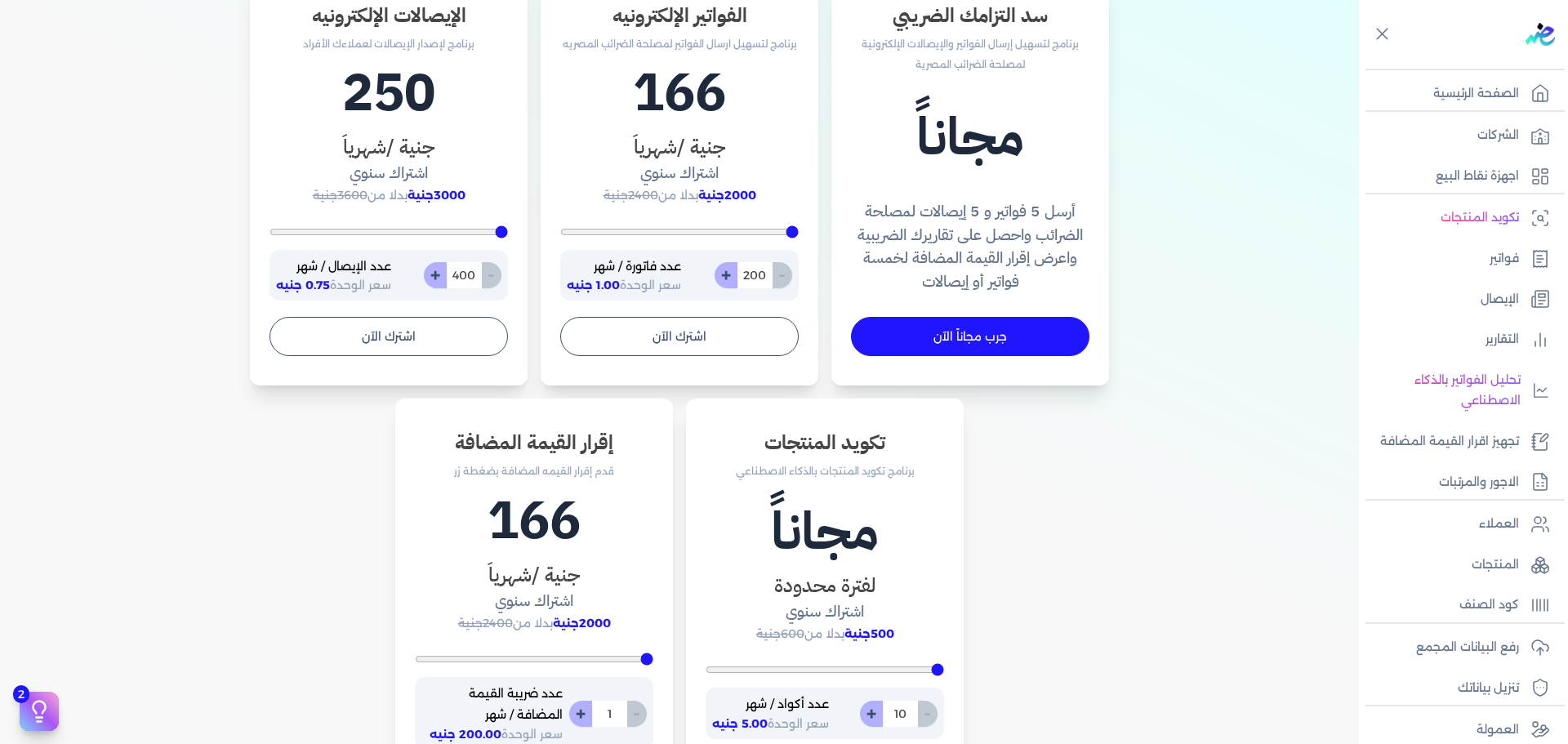
scroll to position [597, 0]
click at [855, 347] on div "جرب مجاناً الآن" at bounding box center [969, 336] width 238 height 39
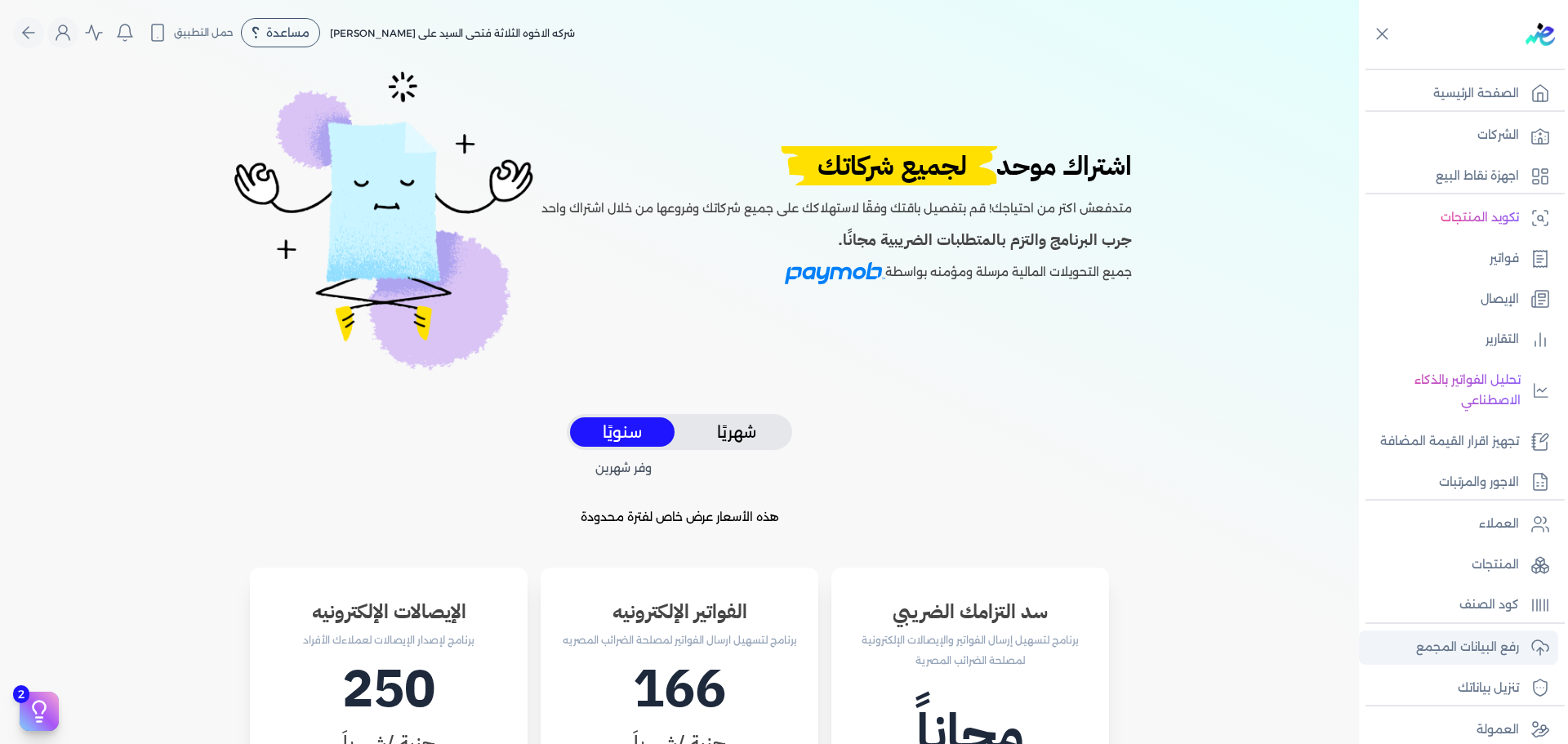
scroll to position [16, 0]
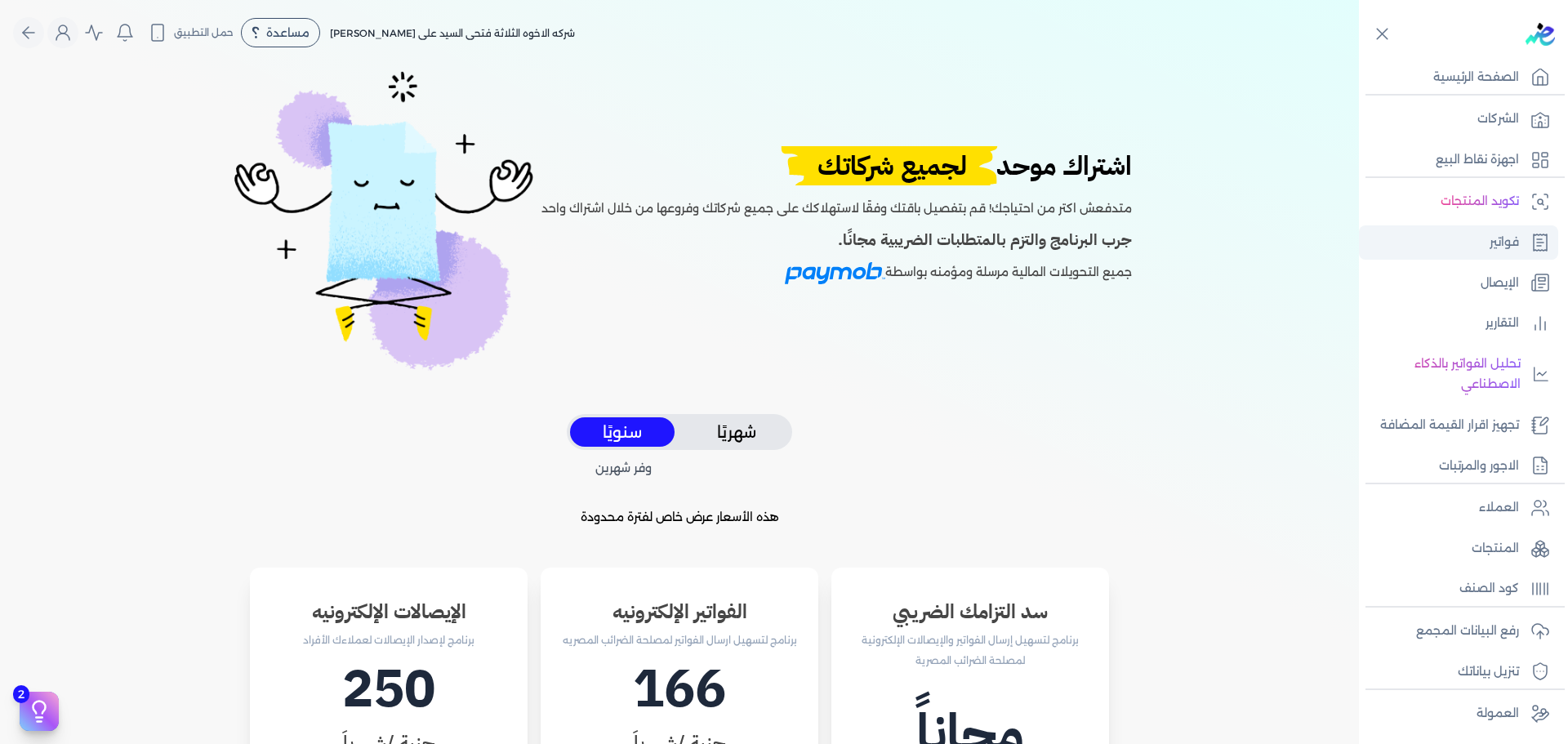
click at [1504, 243] on p "فواتير" at bounding box center [1504, 242] width 30 height 21
click at [65, 30] on circle "Global" at bounding box center [63, 30] width 8 height 8
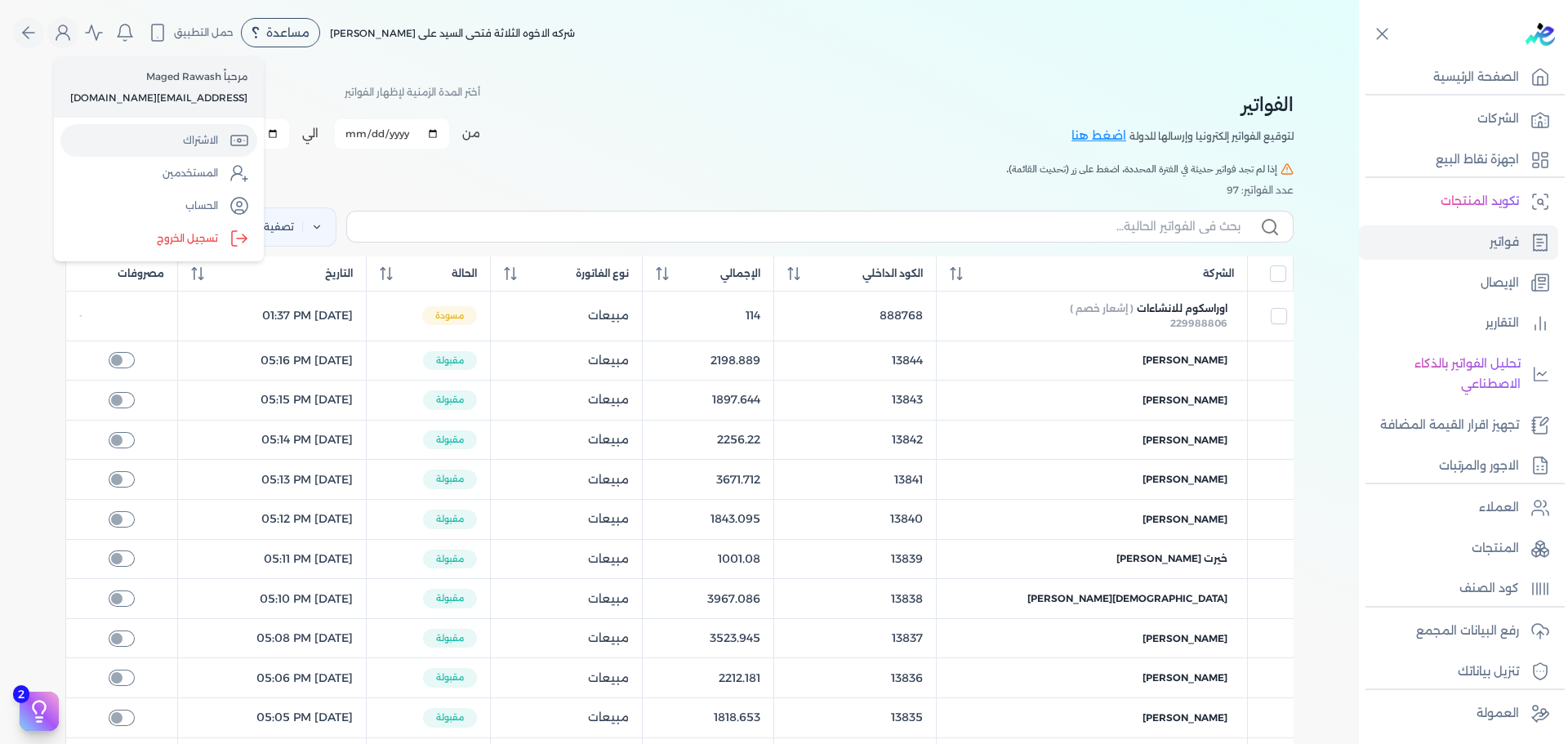
click at [181, 137] on link "الاشتراك" at bounding box center [159, 140] width 197 height 33
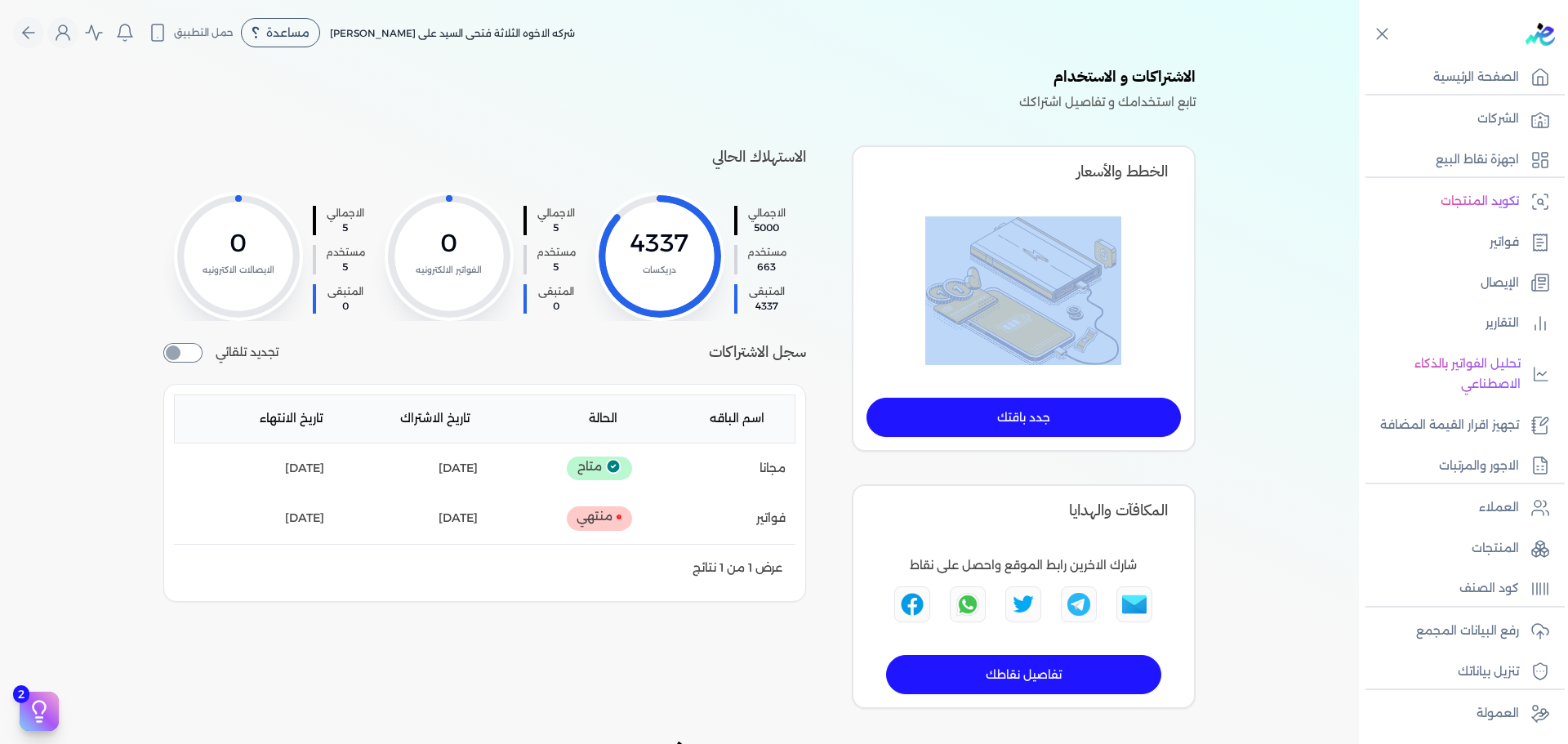
drag, startPoint x: 949, startPoint y: 370, endPoint x: 1201, endPoint y: 512, distance: 289.3
click at [1201, 512] on div "الاشتراكات و الاستخدام تابع استخدامك و تفاصيل اشتراكك الاستهلاك الحالي الاجمالي…" at bounding box center [679, 387] width 1045 height 644
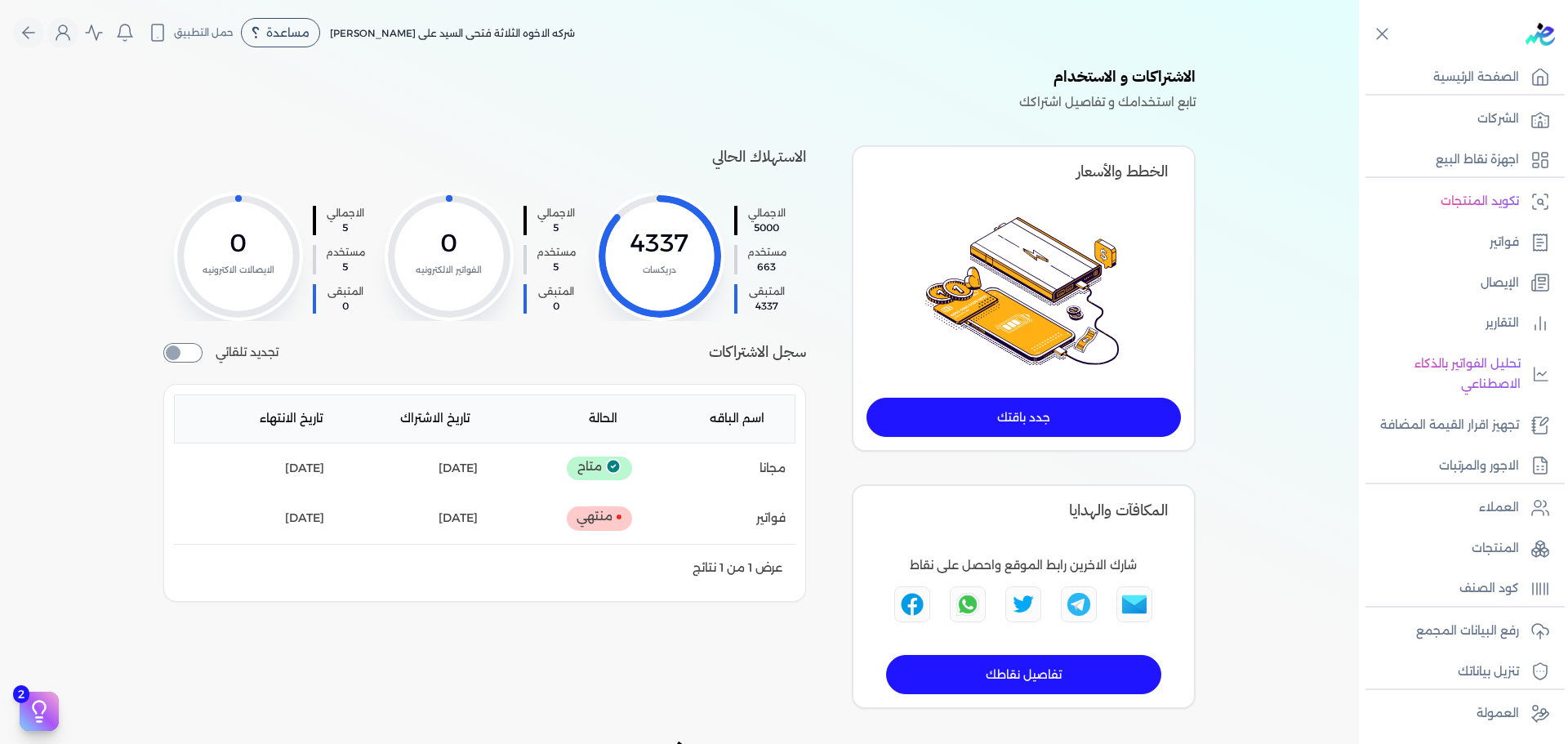
click at [1132, 165] on h4 "الخطط والأسعار" at bounding box center [1024, 172] width 315 height 24
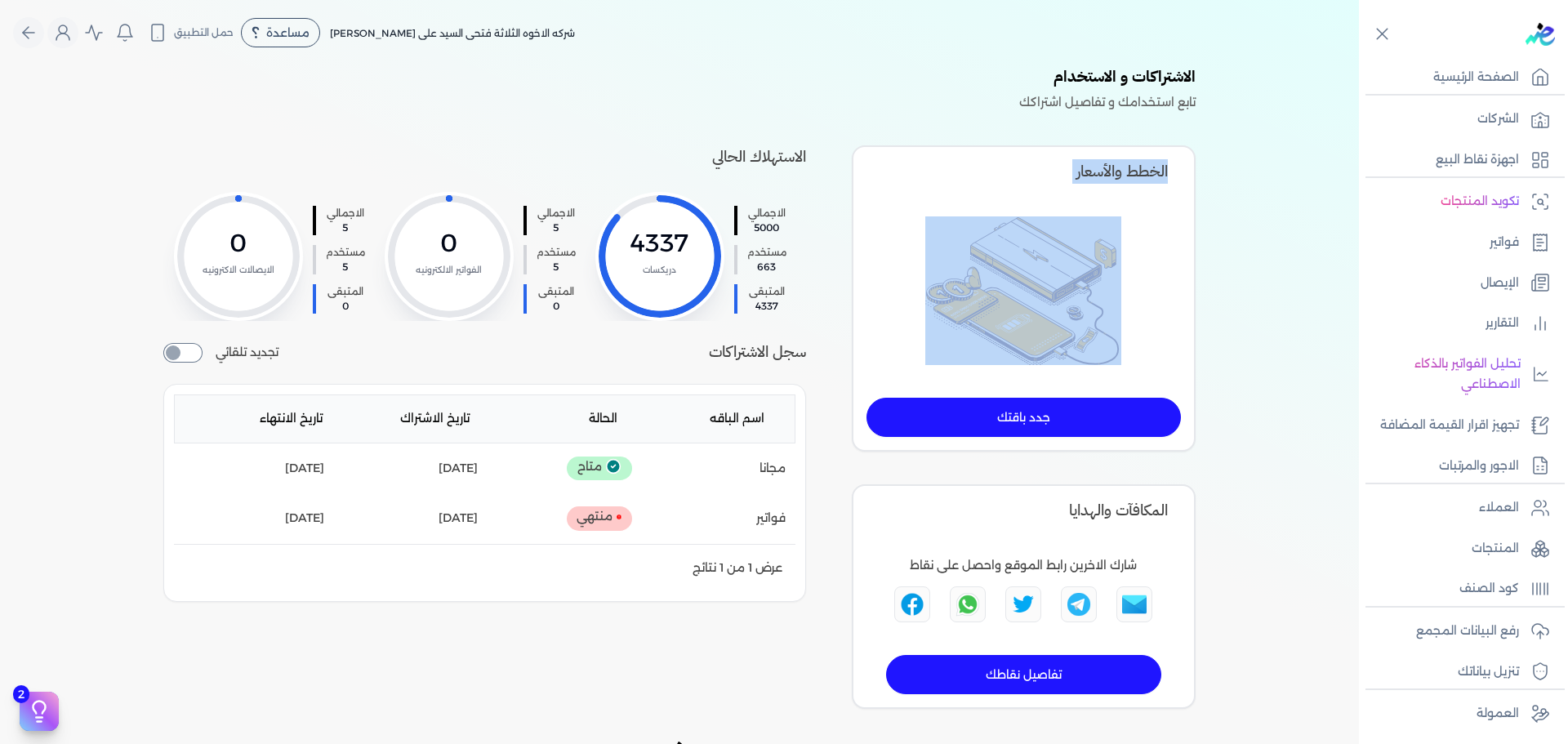
click at [1132, 165] on h4 "الخطط والأسعار" at bounding box center [1024, 172] width 315 height 24
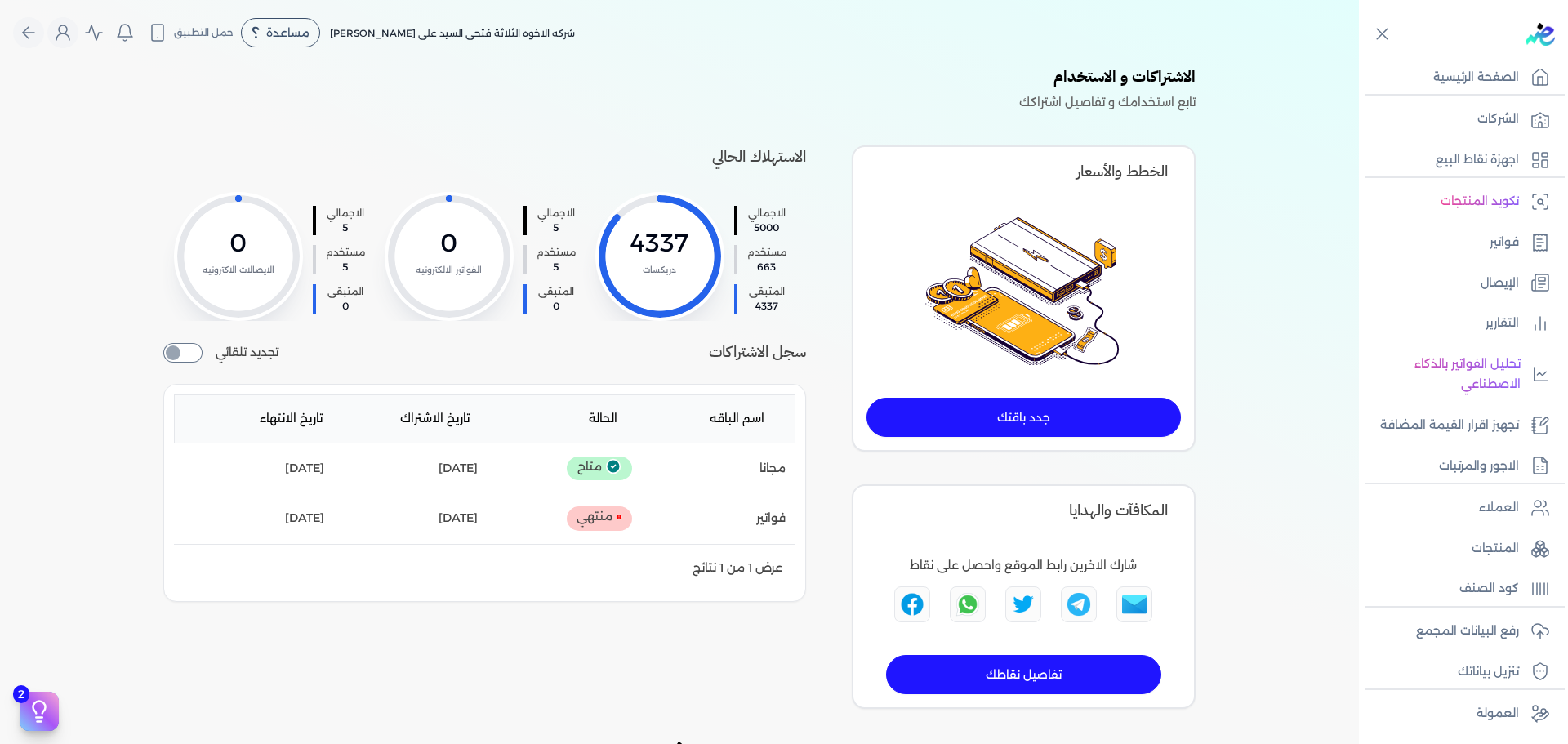
click at [1152, 72] on h4 "الاشتراكات و الاستخدام" at bounding box center [679, 79] width 1032 height 27
copy h4 "الاشتراكات و الاستخدام"
click at [773, 364] on h4 "سجل الاشتراكات" at bounding box center [757, 352] width 98 height 24
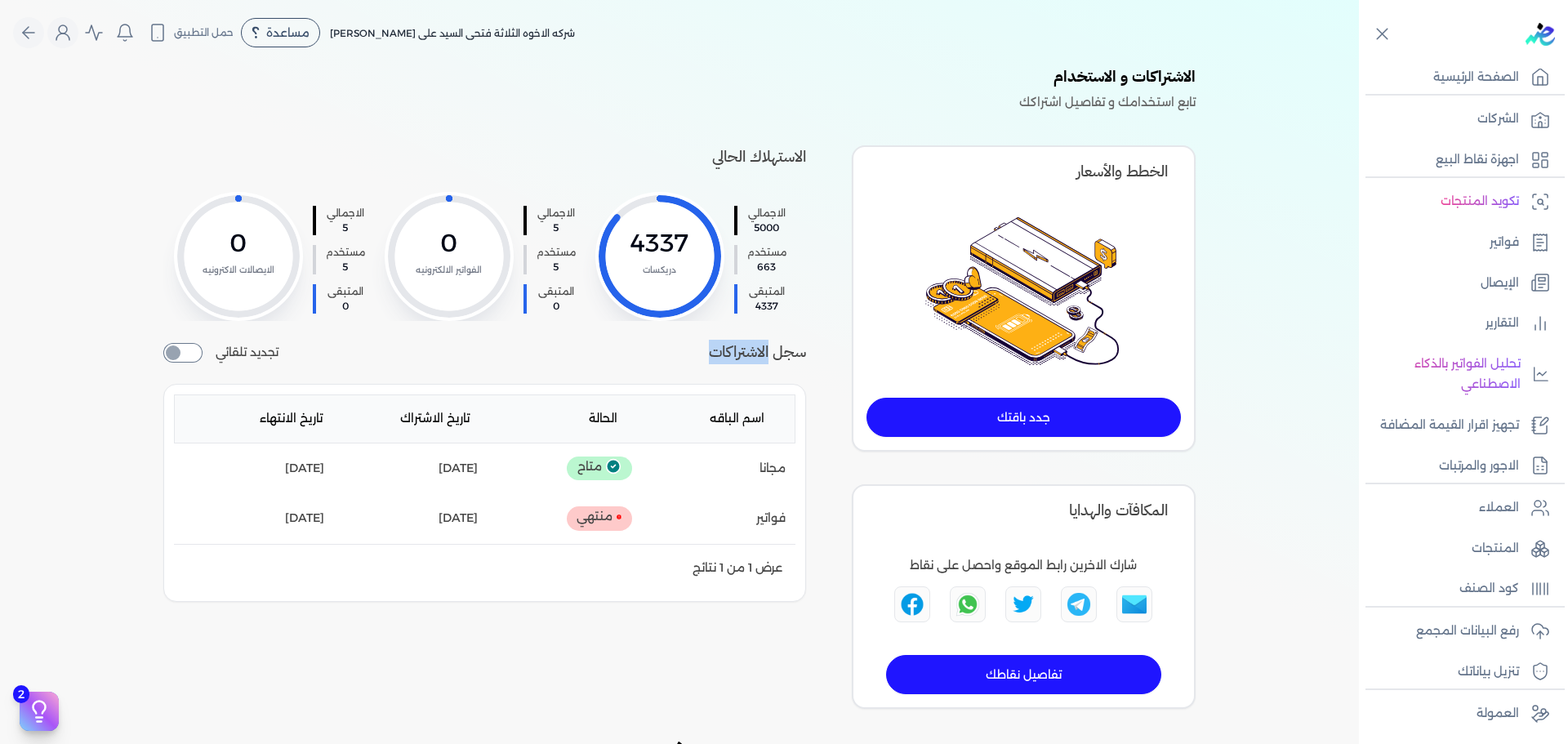
click at [773, 364] on h4 "سجل الاشتراكات" at bounding box center [757, 352] width 98 height 24
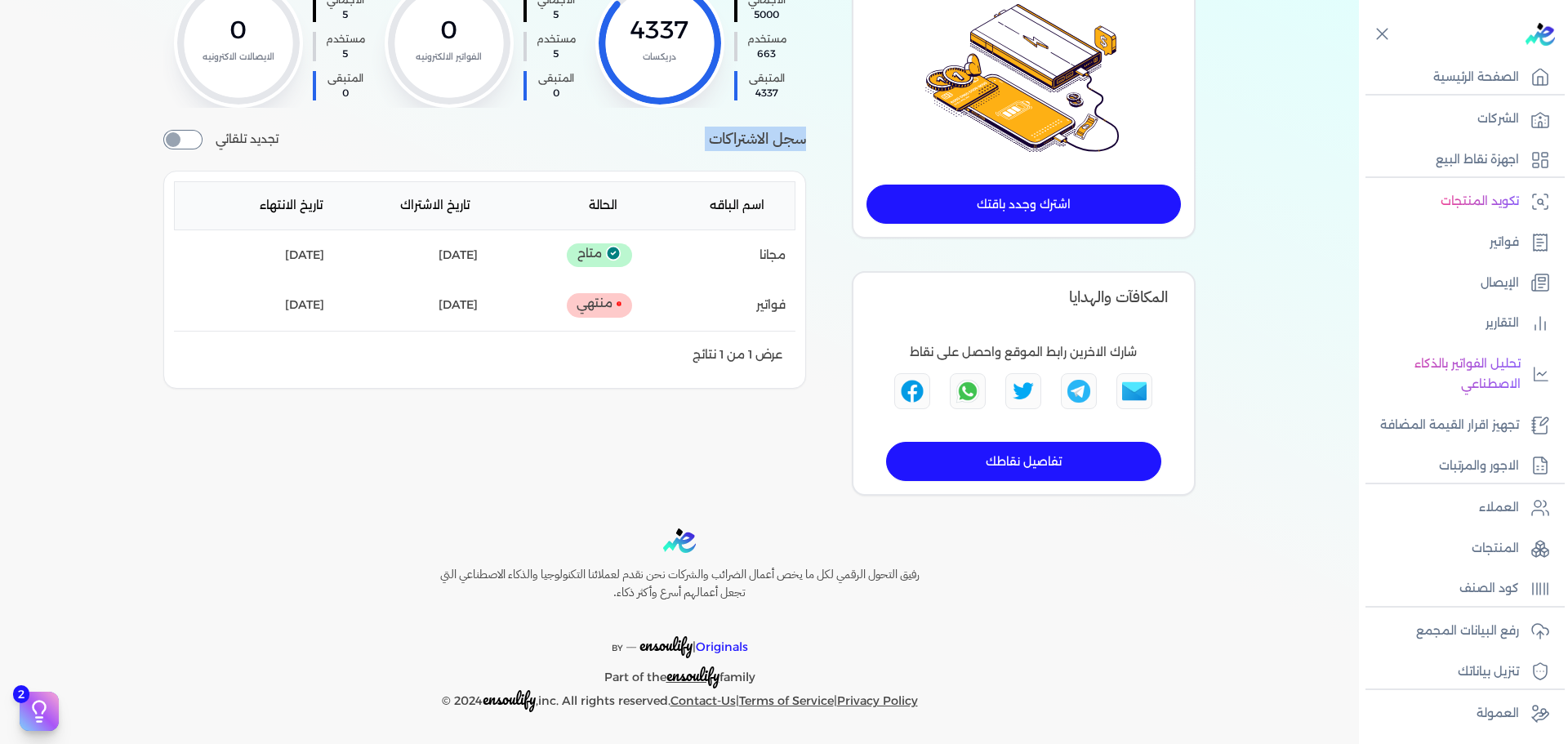
click at [973, 394] on img "Share this with WhatsApp. (opens in new window)" at bounding box center [968, 391] width 28 height 28
click at [225, 419] on div "الاستهلاك الحالي الاجمالي 5000 مستخدم 663 المتبقى 4337 4337 دريكسات الاجمالي 5 …" at bounding box center [485, 213] width 643 height 562
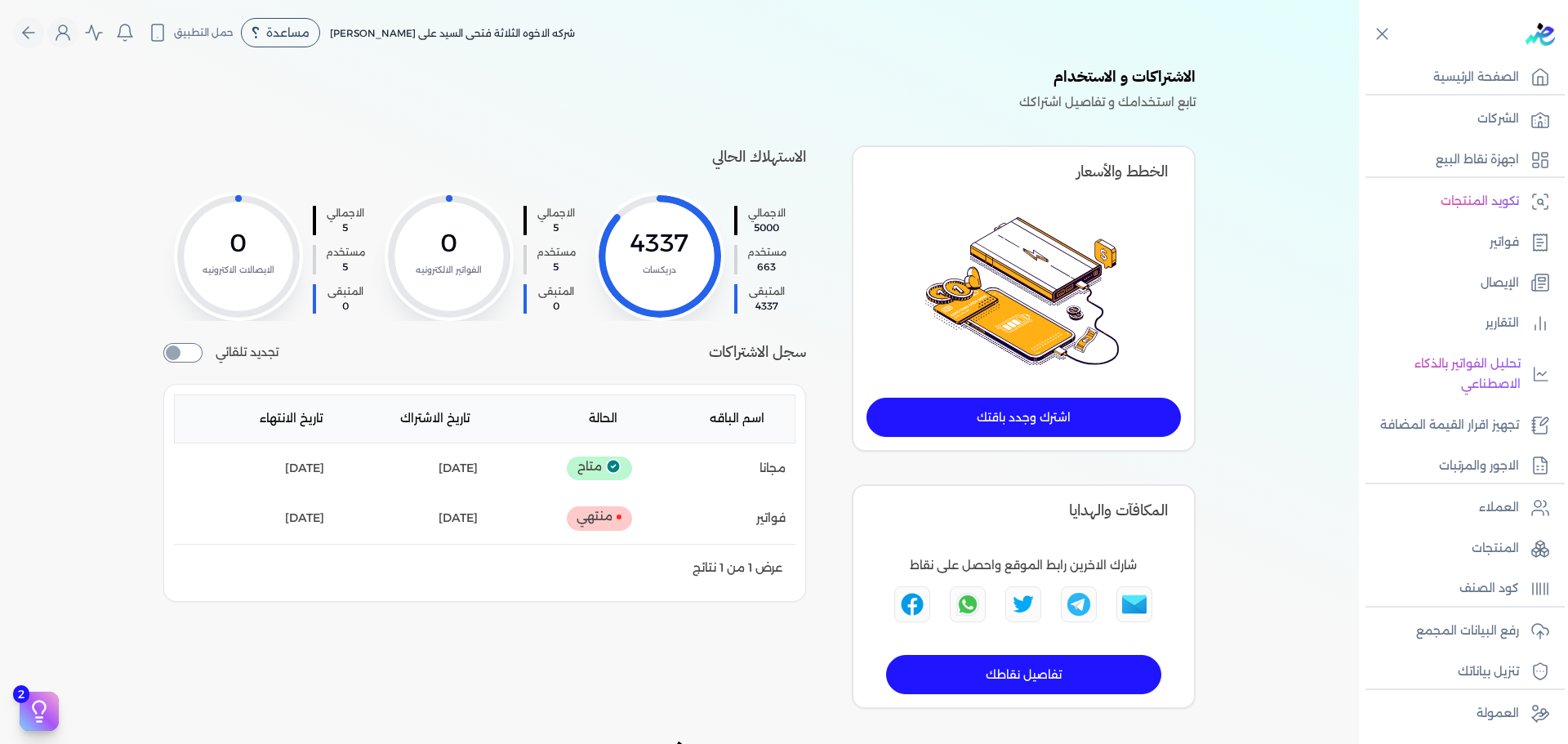
scroll to position [0, 0]
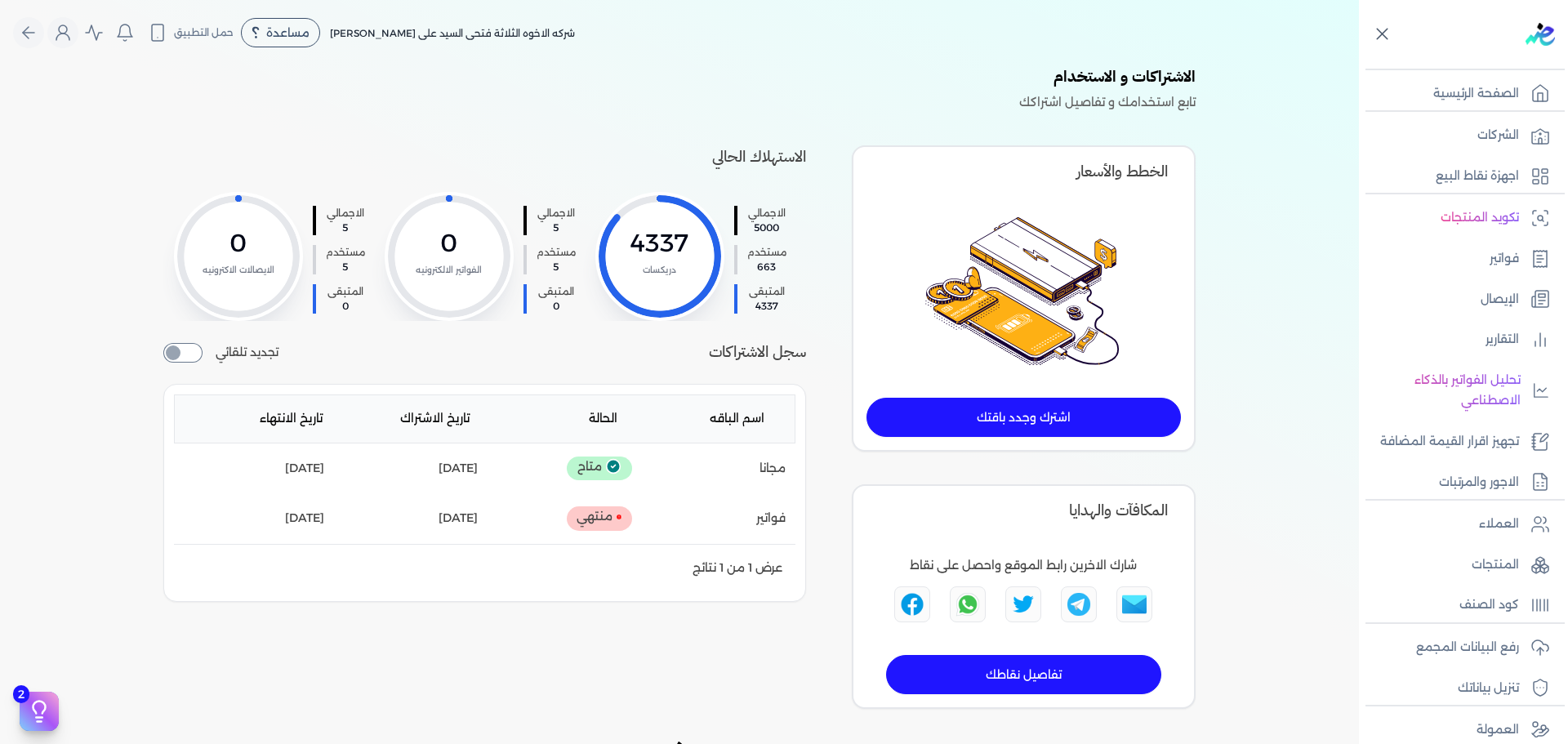
click at [1383, 39] on icon at bounding box center [1382, 34] width 20 height 20
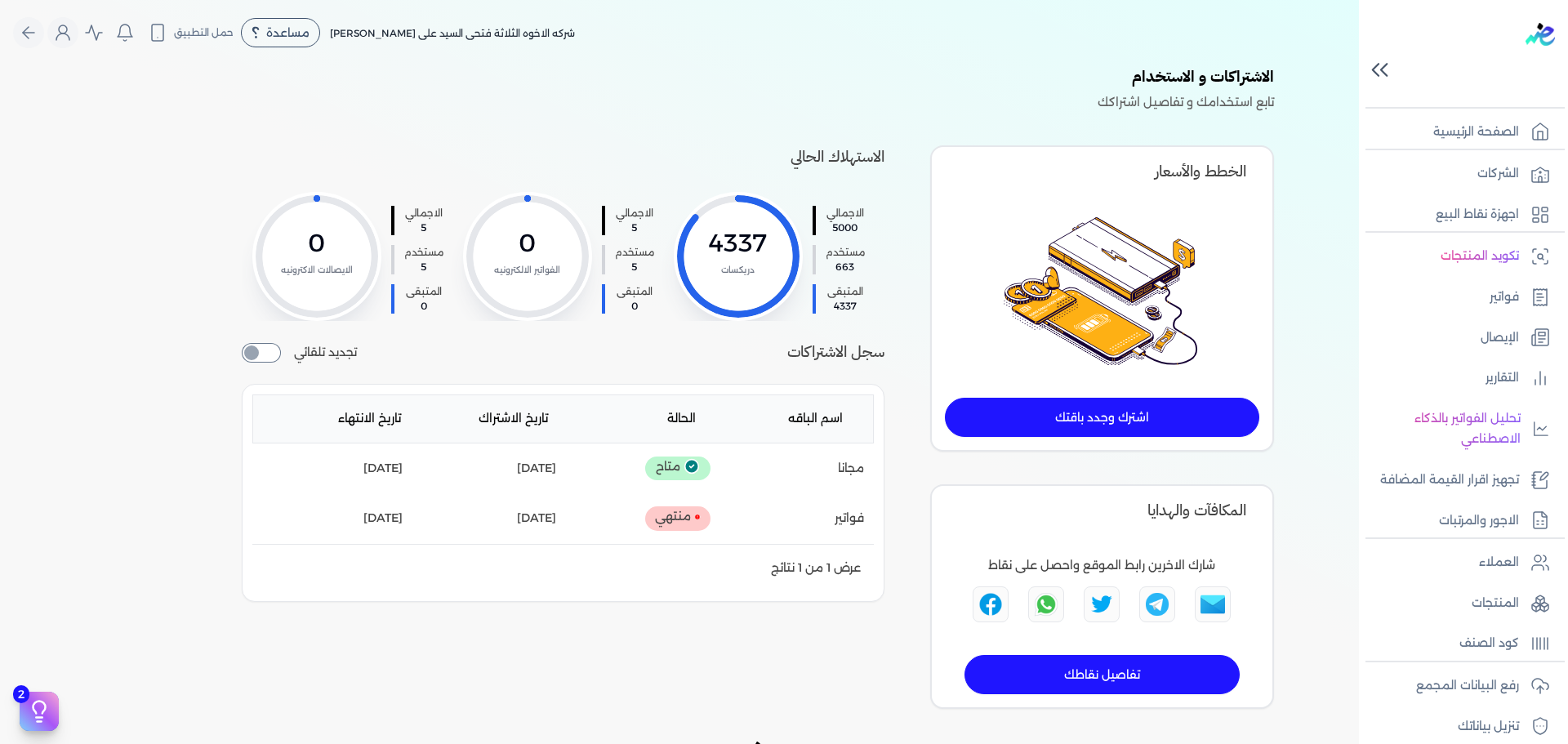
click at [1374, 70] on icon at bounding box center [1380, 70] width 29 height 29
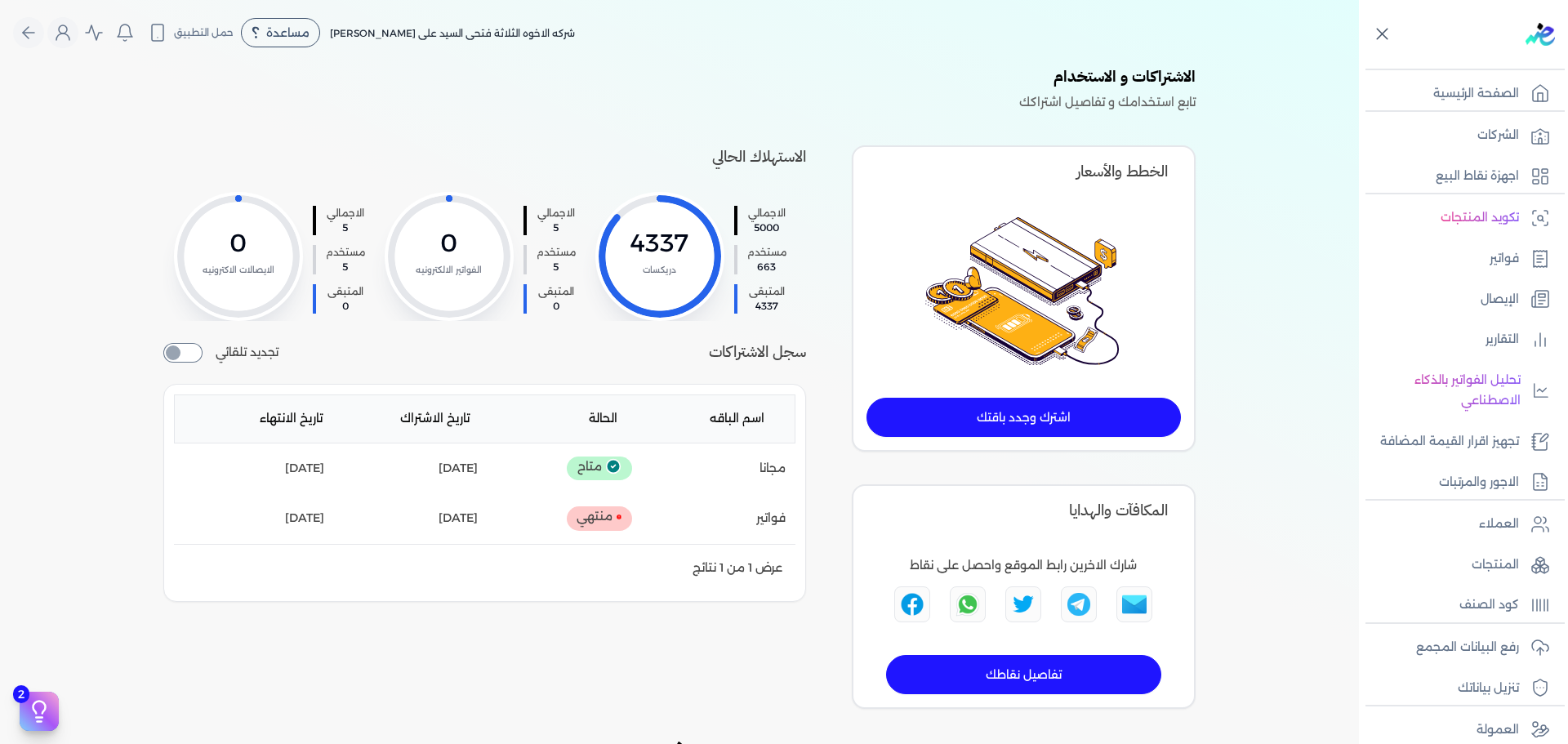
click at [1374, 30] on icon at bounding box center [1382, 34] width 20 height 20
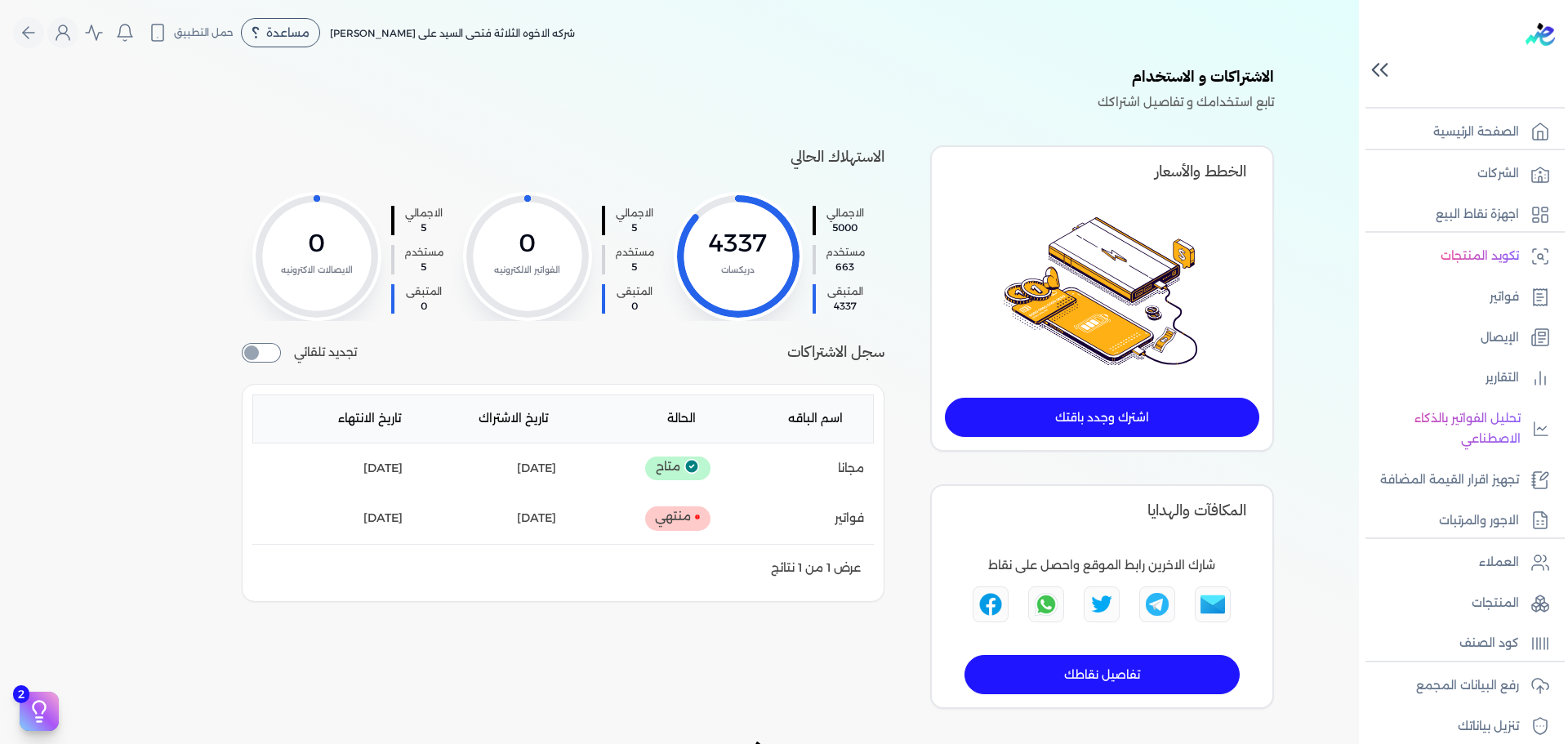
click at [1372, 69] on icon at bounding box center [1375, 70] width 6 height 12
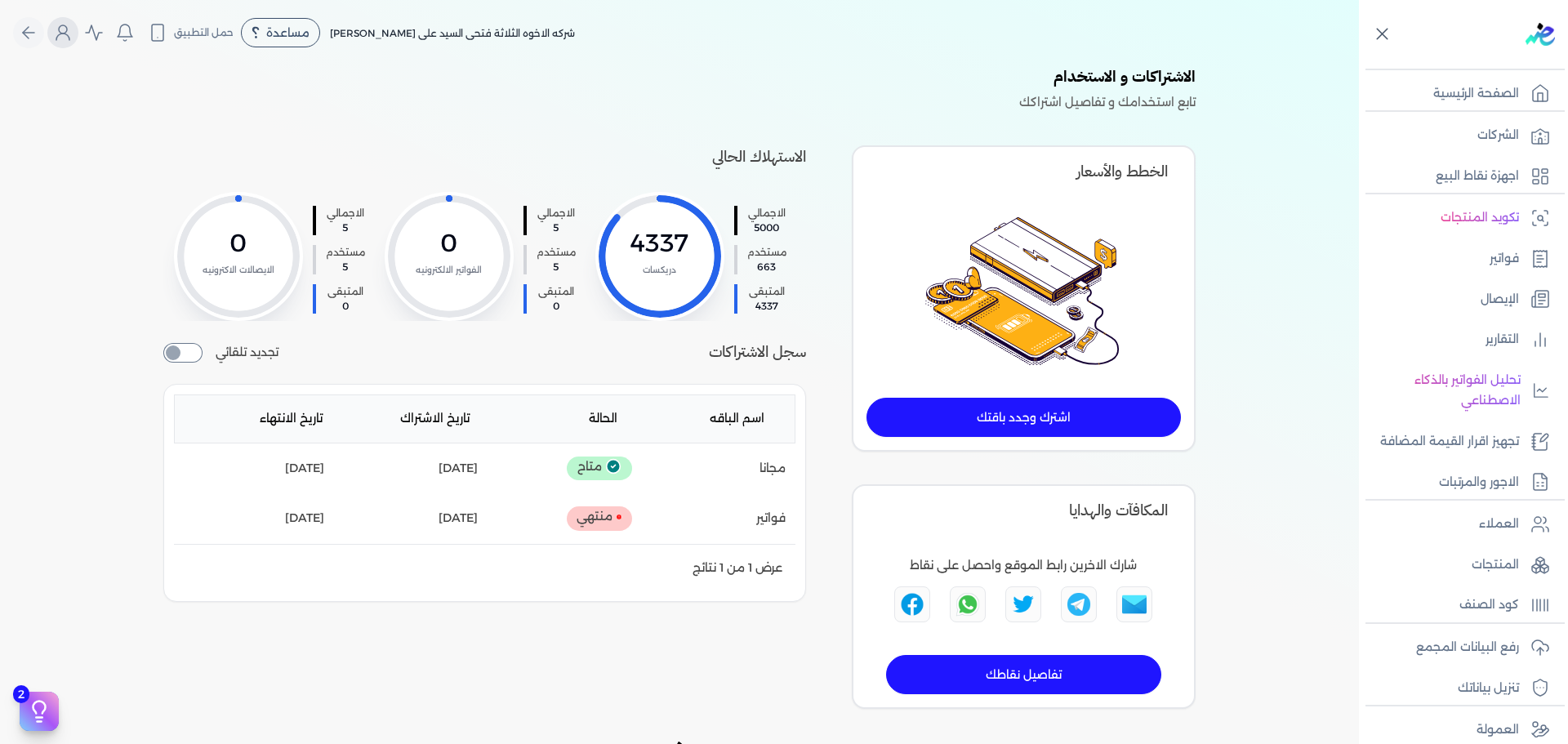
click at [72, 42] on button "Global" at bounding box center [63, 32] width 31 height 31
click at [190, 142] on link "الاشتراك" at bounding box center [159, 140] width 197 height 33
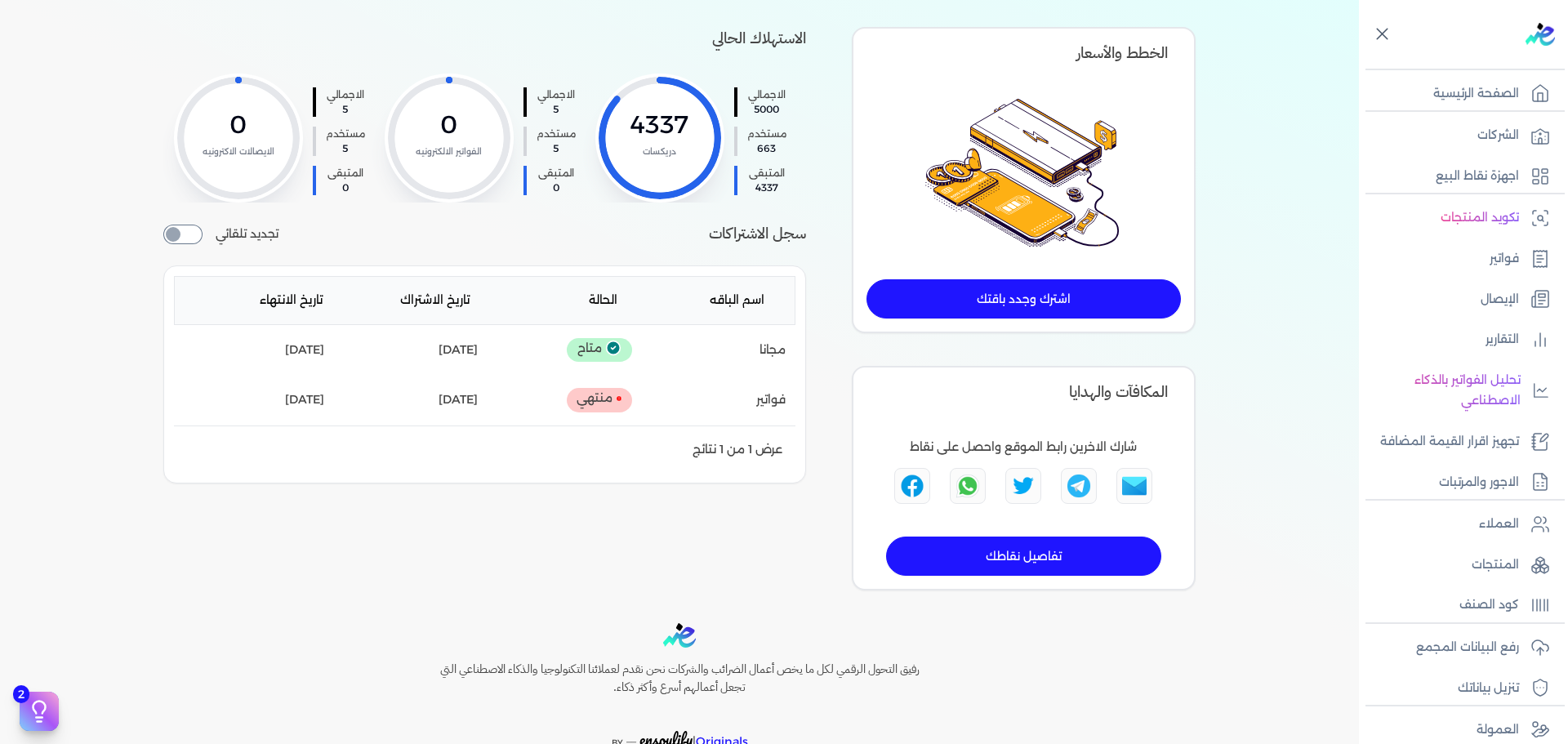
scroll to position [126, 0]
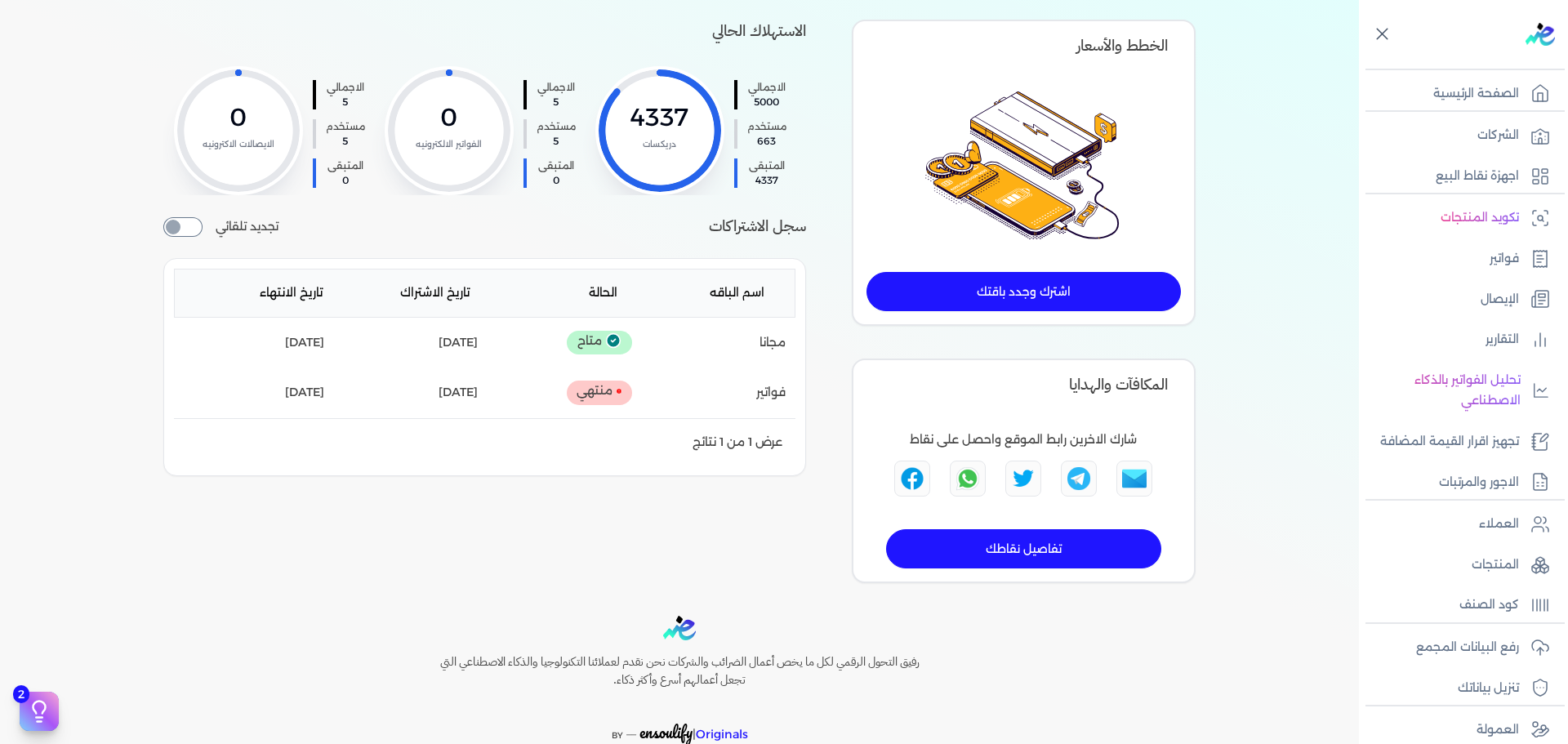
click at [1093, 277] on link "اشترك وجدد باقتك" at bounding box center [1024, 292] width 315 height 39
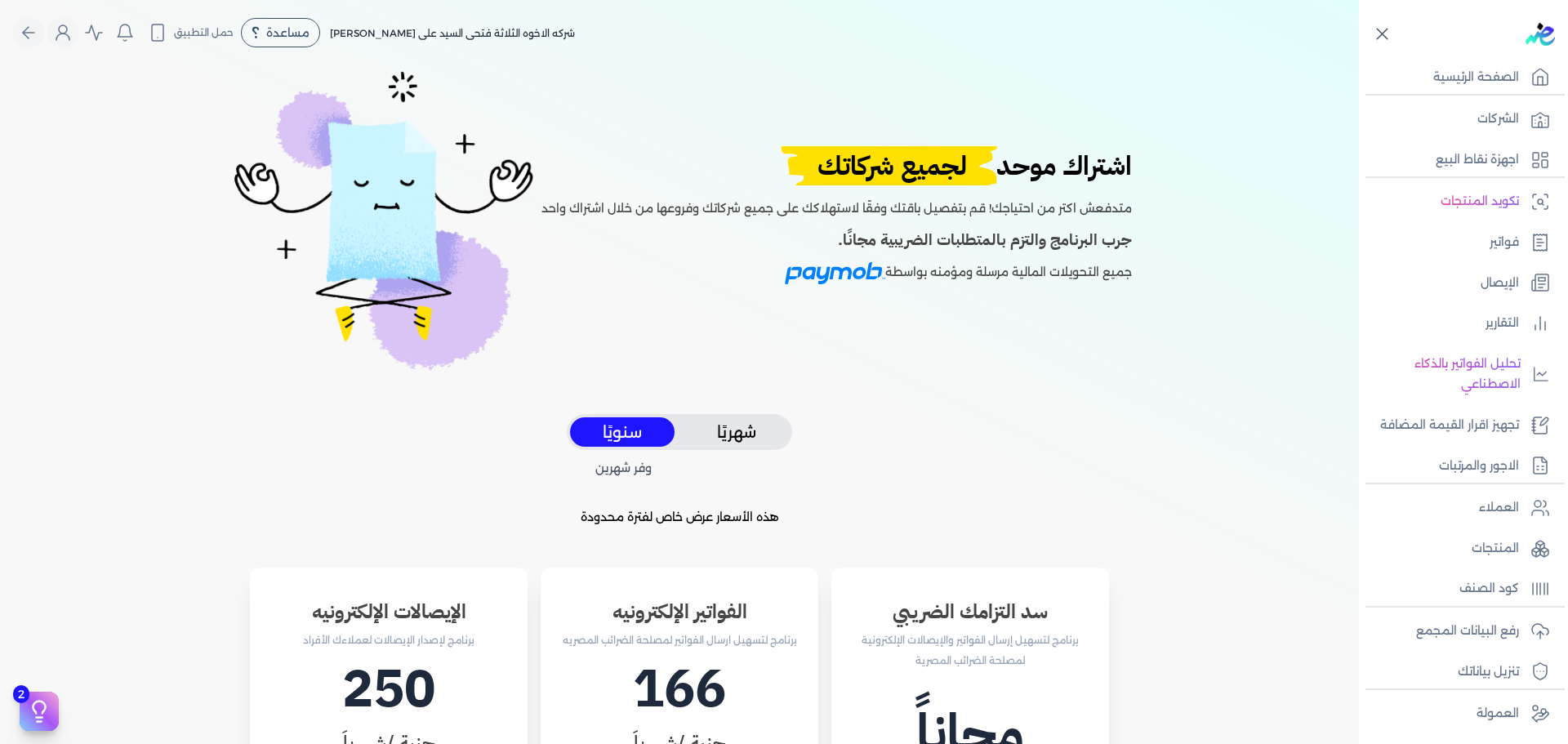
click at [1134, 113] on div "اشتراك موحد لجميع شركاتك متدفعش اكتر من احتياجك! قم بتفصيل باقتك وفقًا لاستهلاك…" at bounding box center [679, 239] width 1228 height 349
